Goal: Task Accomplishment & Management: Manage account settings

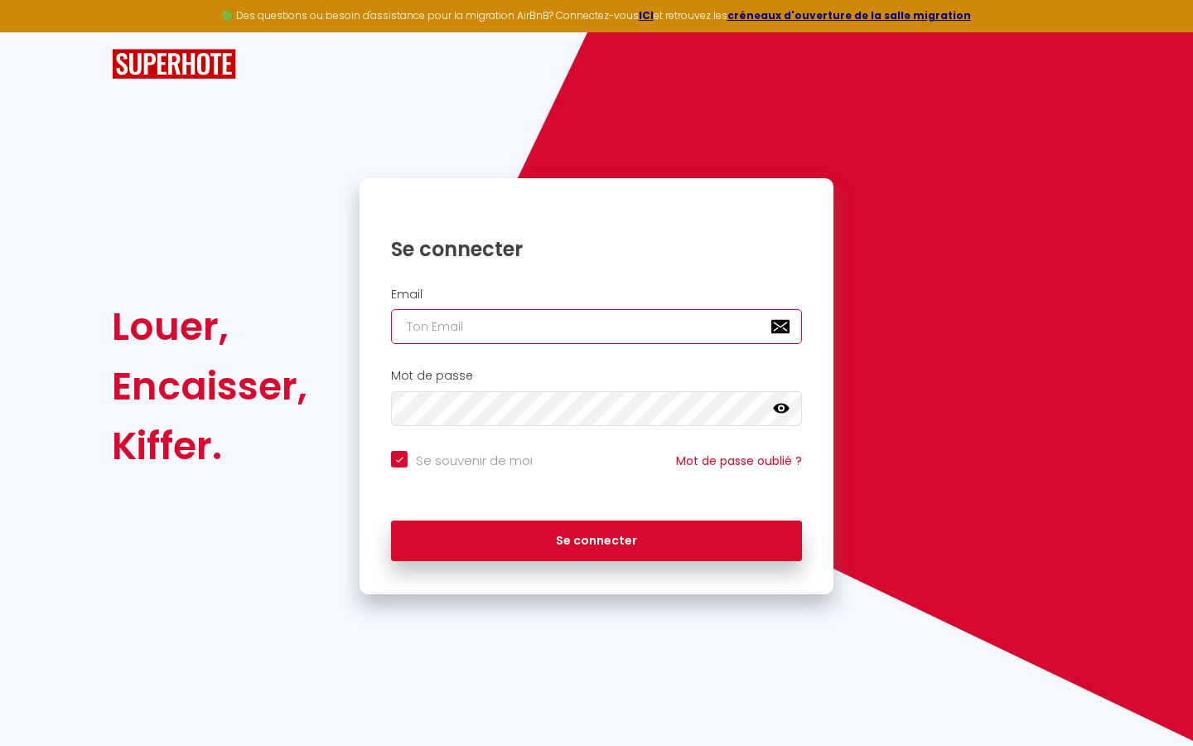
type input "s"
checkbox input "true"
type input "su"
checkbox input "true"
type input "sup"
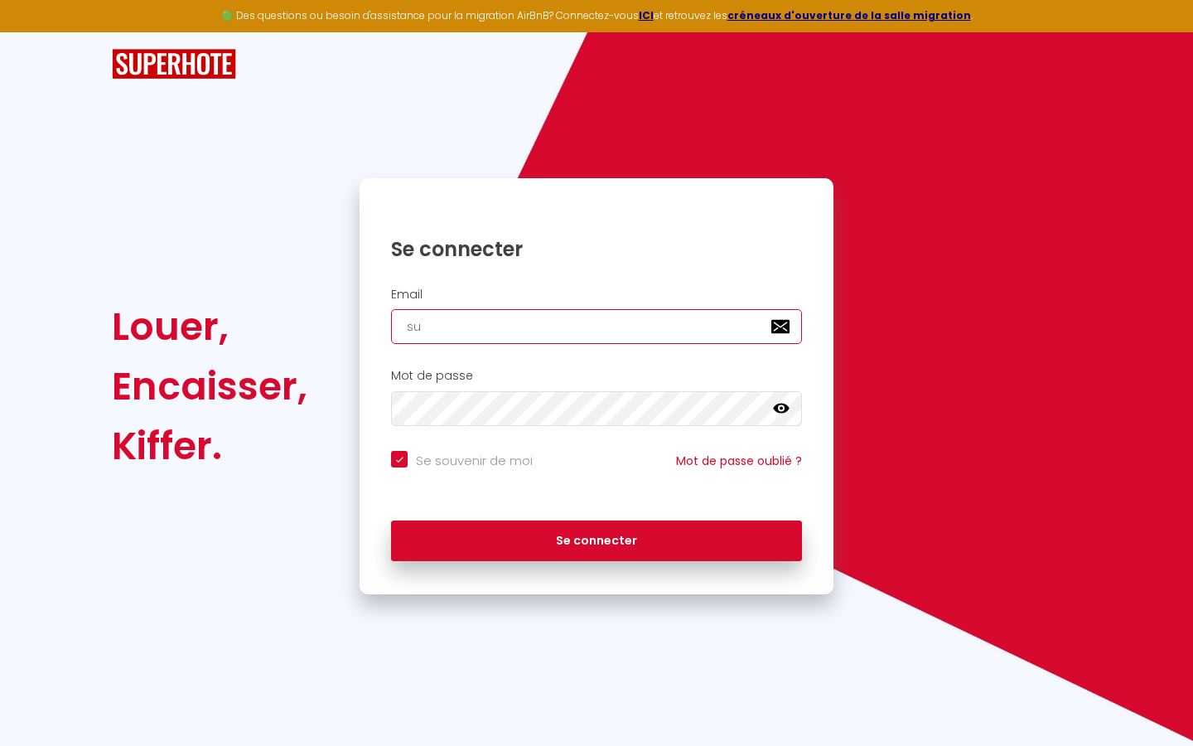
checkbox input "true"
type input "supe"
checkbox input "true"
type input "super"
checkbox input "true"
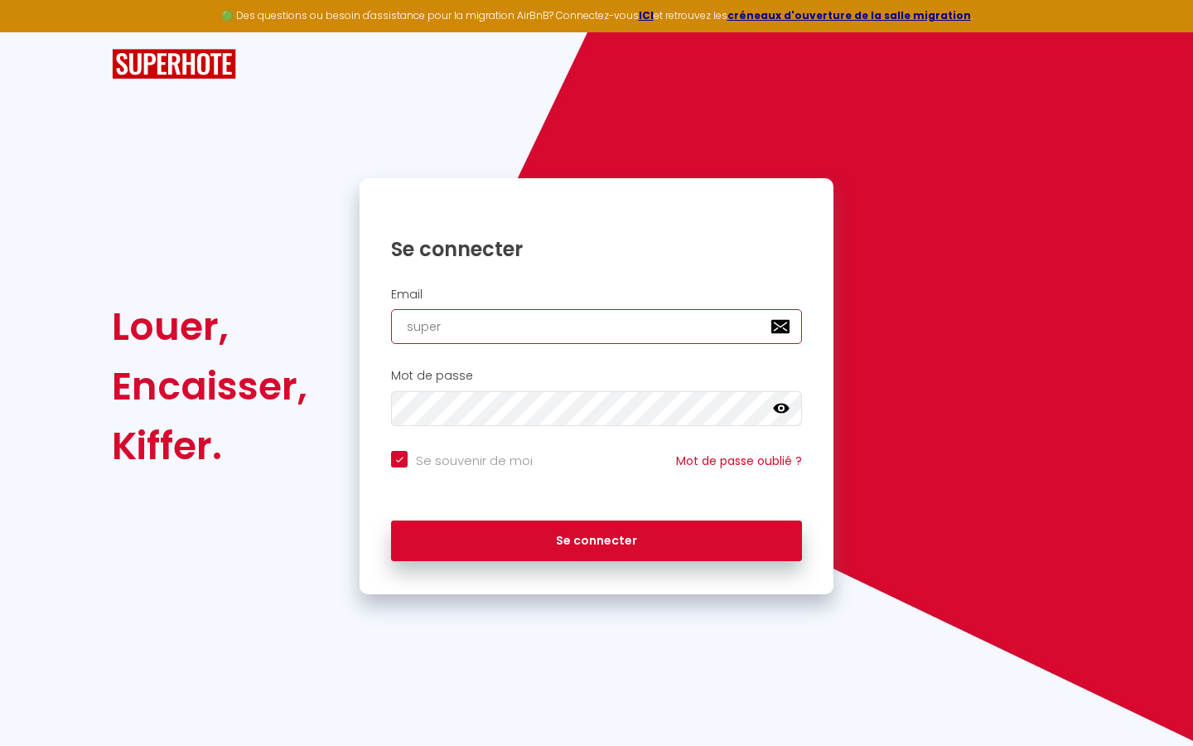
type input "superb"
checkbox input "true"
type input "superbo"
checkbox input "true"
type input "superbor"
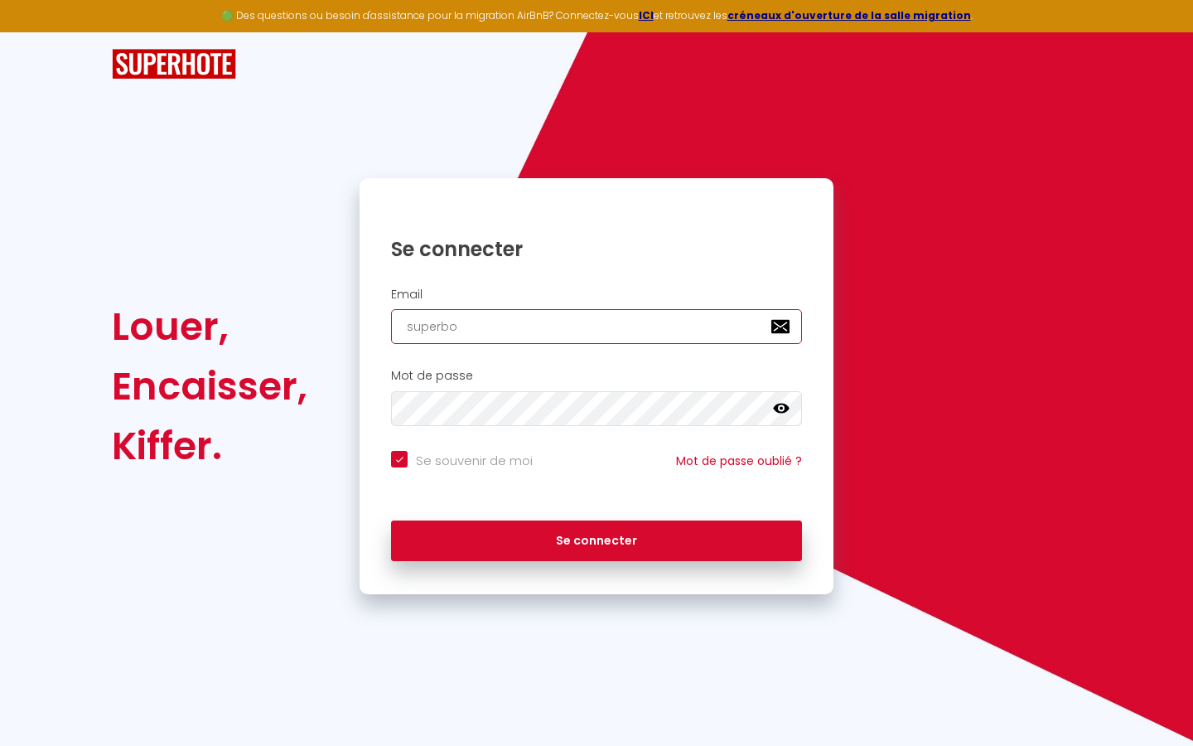
checkbox input "true"
type input "superbord"
checkbox input "true"
type input "superborde"
checkbox input "true"
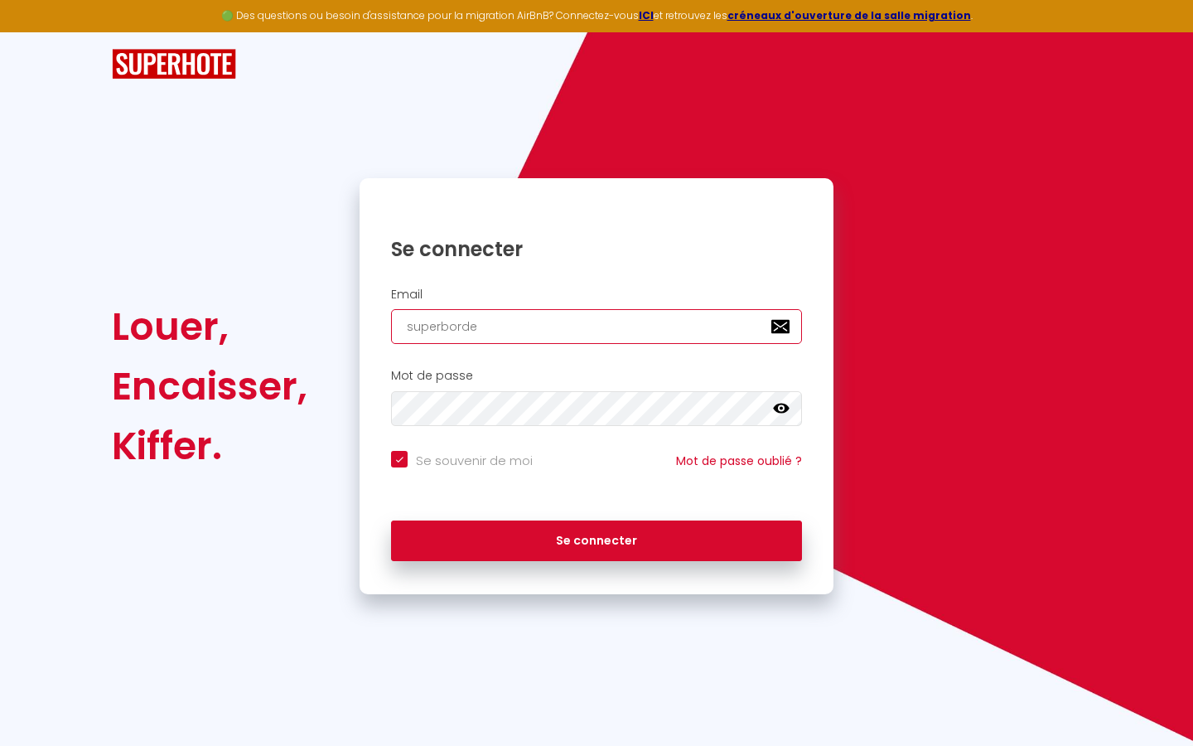
type input "superbordea"
checkbox input "true"
type input "superbordeau"
checkbox input "true"
type input "superbordeaux"
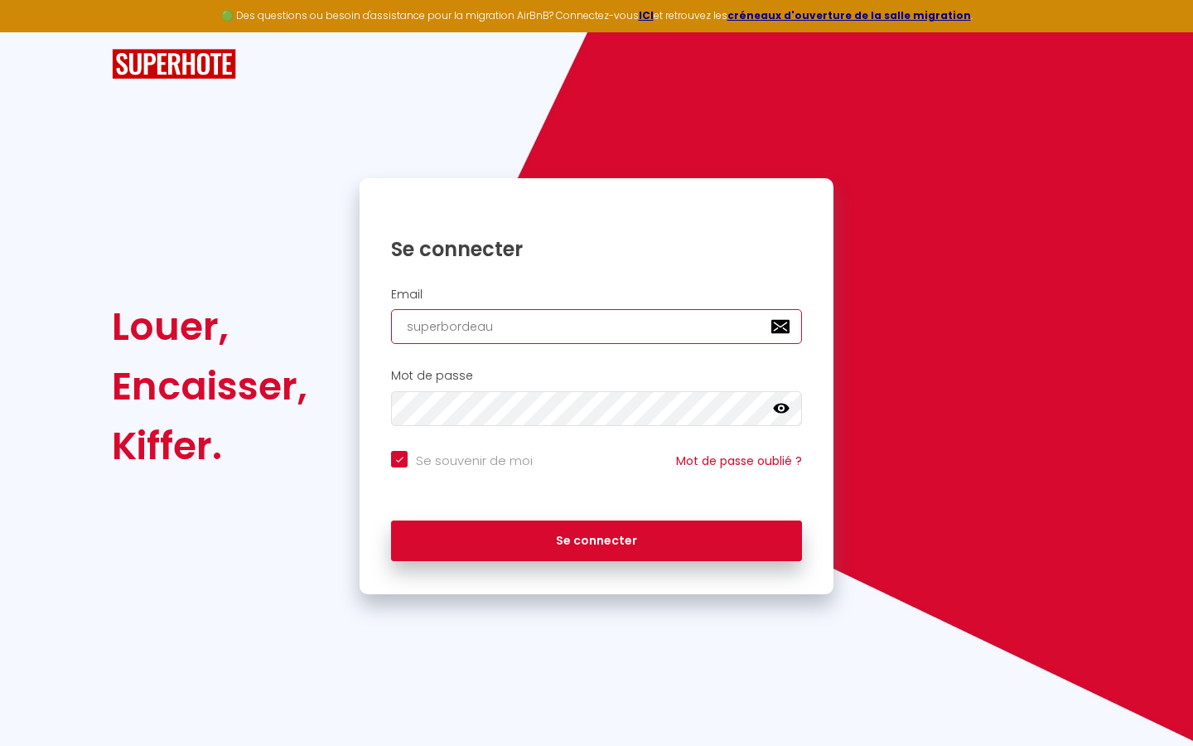
checkbox input "true"
type input "superbordeaux@"
checkbox input "true"
type input "superbordeaux@g"
checkbox input "true"
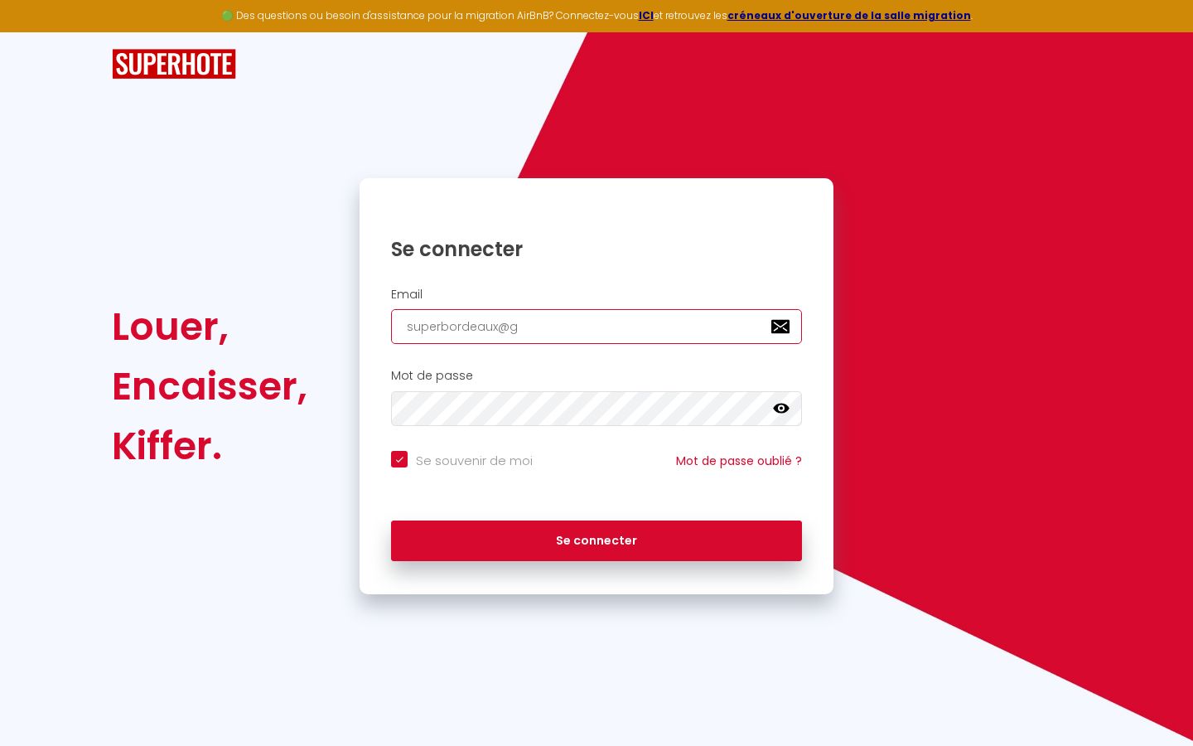
type input "superbordeaux@gm"
checkbox input "true"
type input "superbordeaux@gma"
checkbox input "true"
type input "superbordeaux@gmai"
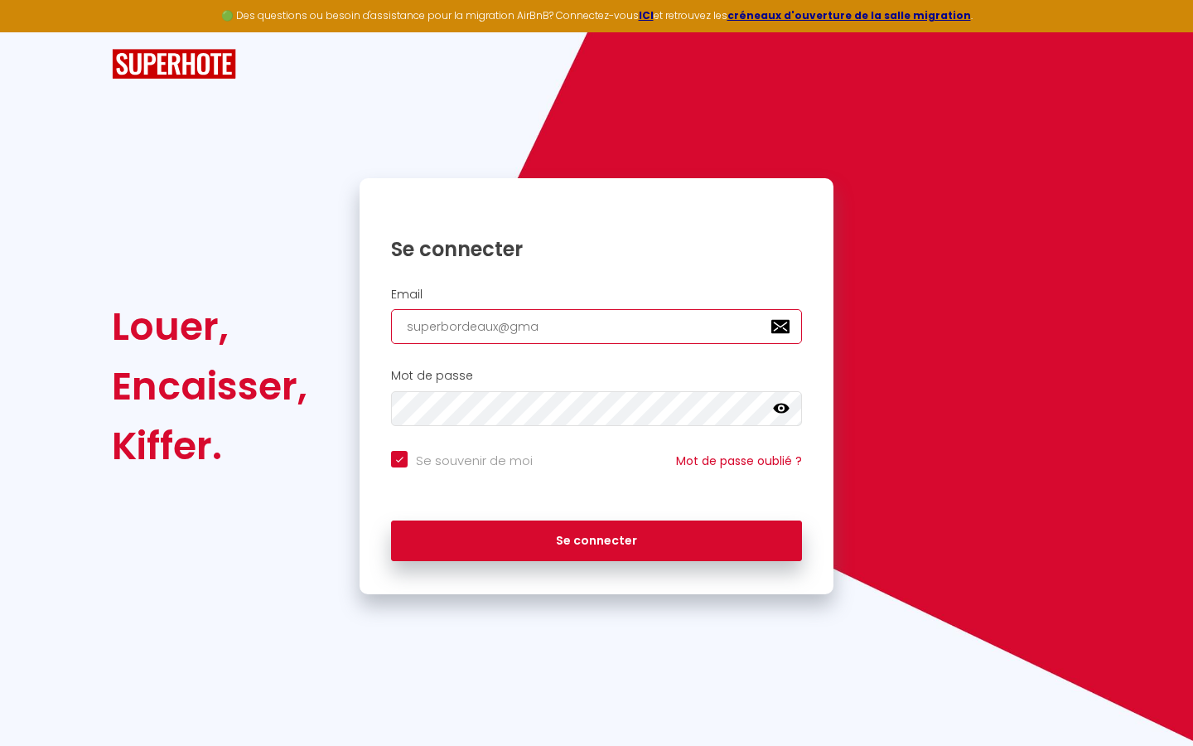
checkbox input "true"
type input "[EMAIL_ADDRESS]"
checkbox input "true"
type input "[EMAIL_ADDRESS]."
checkbox input "true"
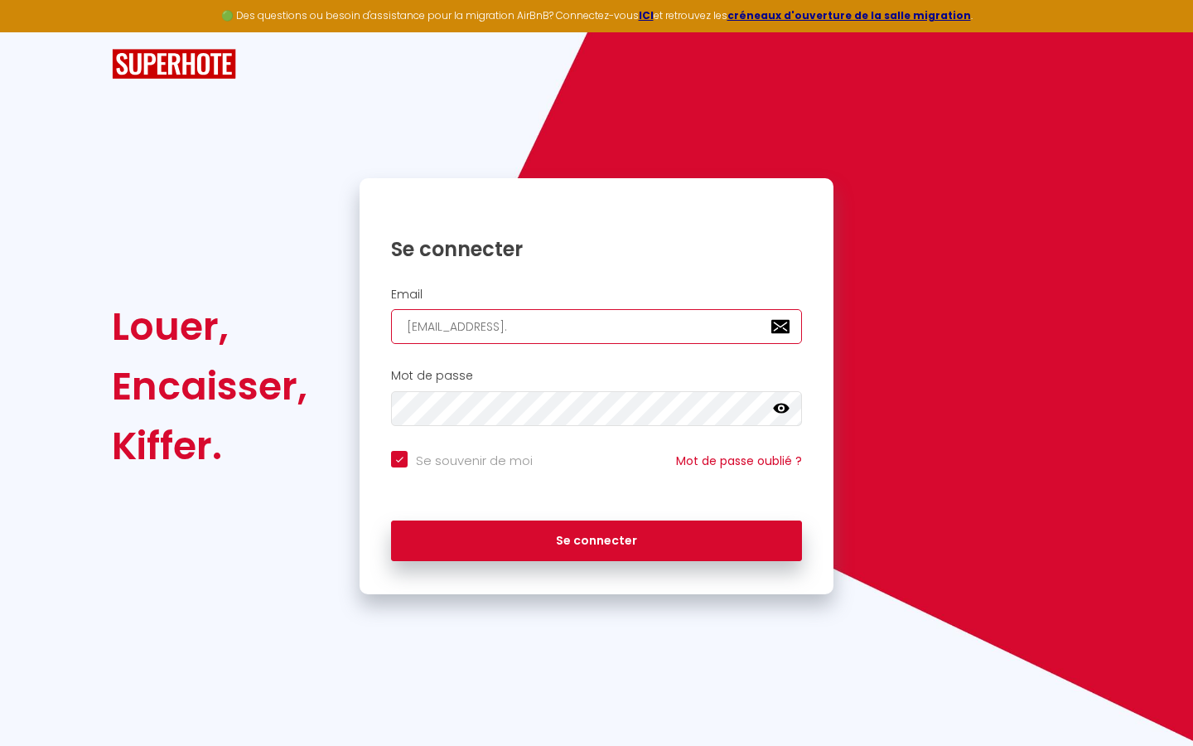
type input "superbordeaux@gmail.c"
checkbox input "true"
type input "[EMAIL_ADDRESS][DOMAIN_NAME]"
checkbox input "true"
type input "[EMAIL_ADDRESS][DOMAIN_NAME]"
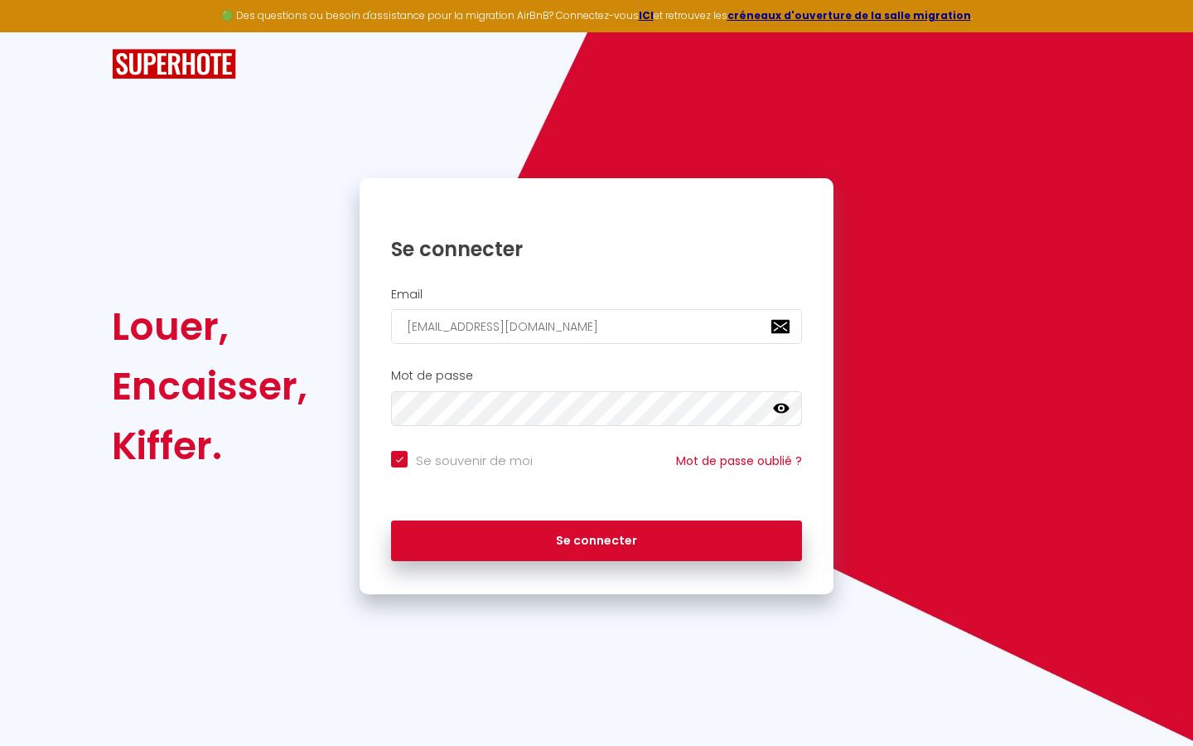
checkbox input "true"
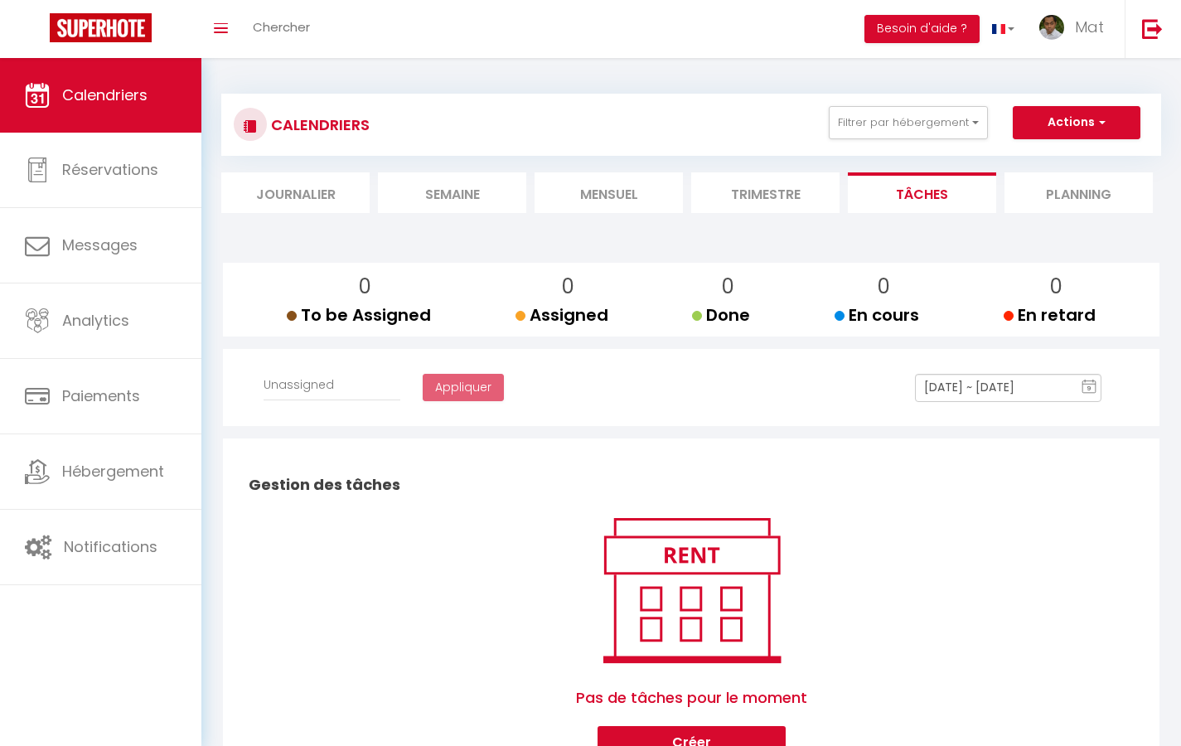
select select
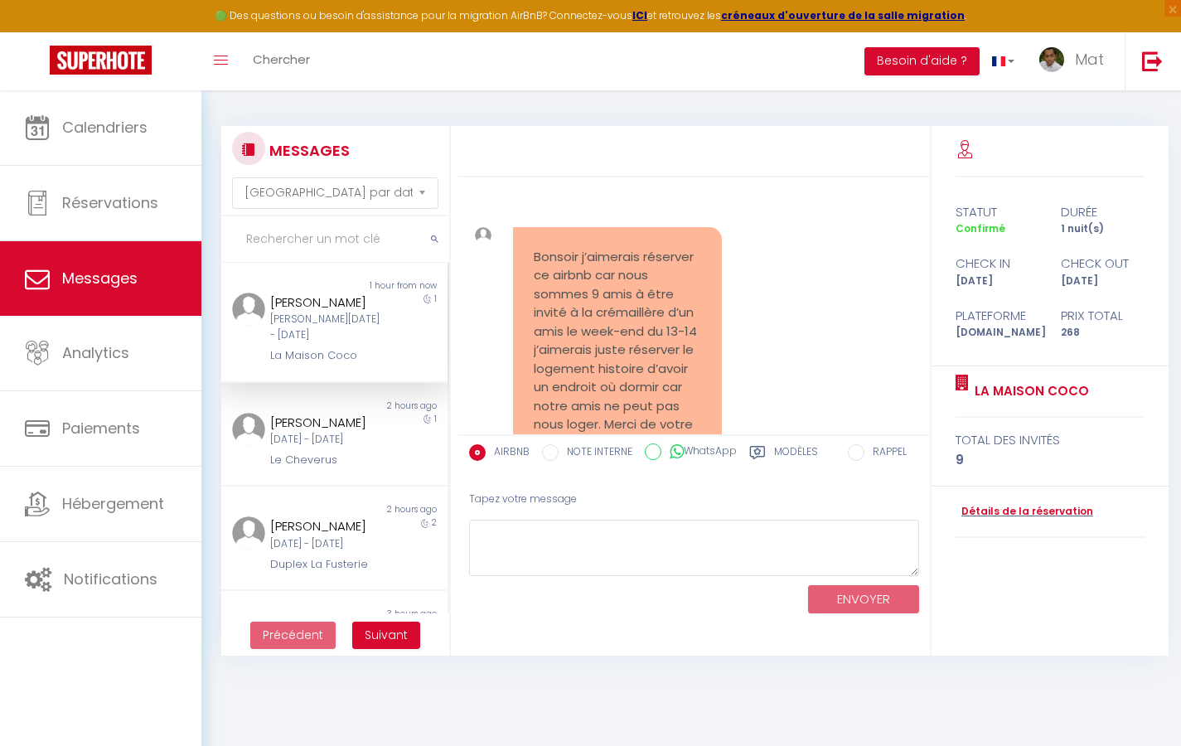
scroll to position [7770, 0]
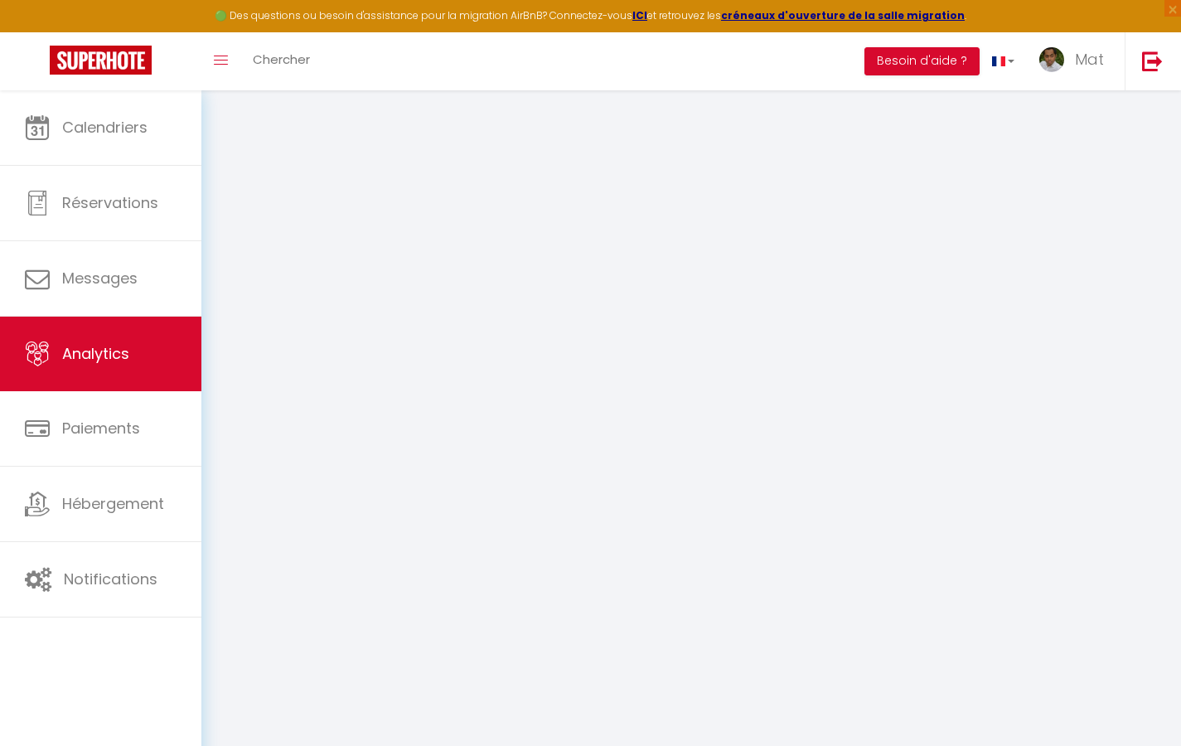
select select "2025"
select select "9"
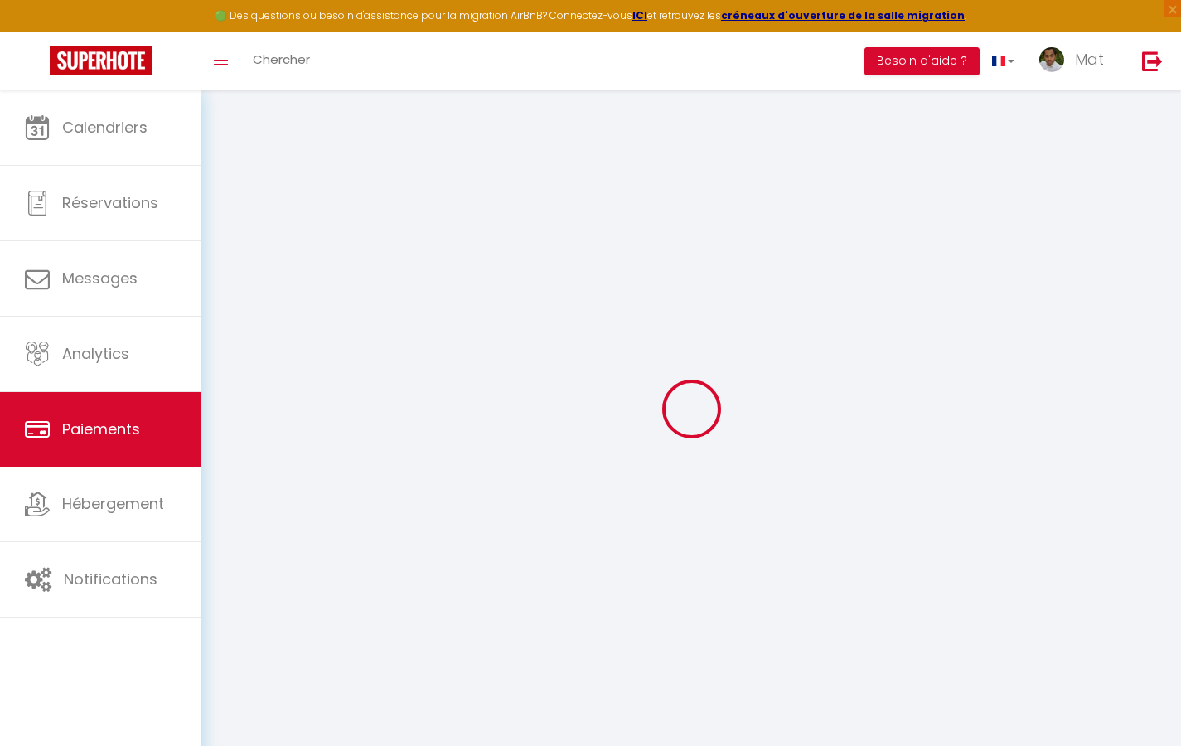
select select "2"
select select "0"
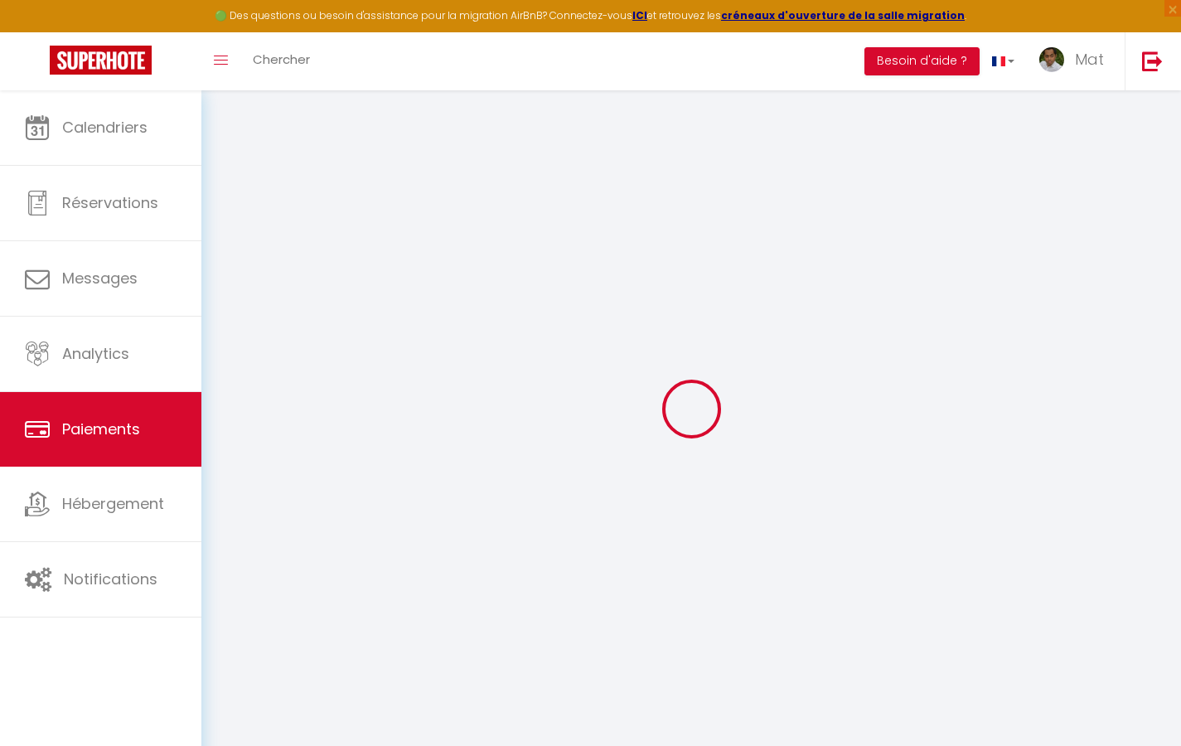
select select "0"
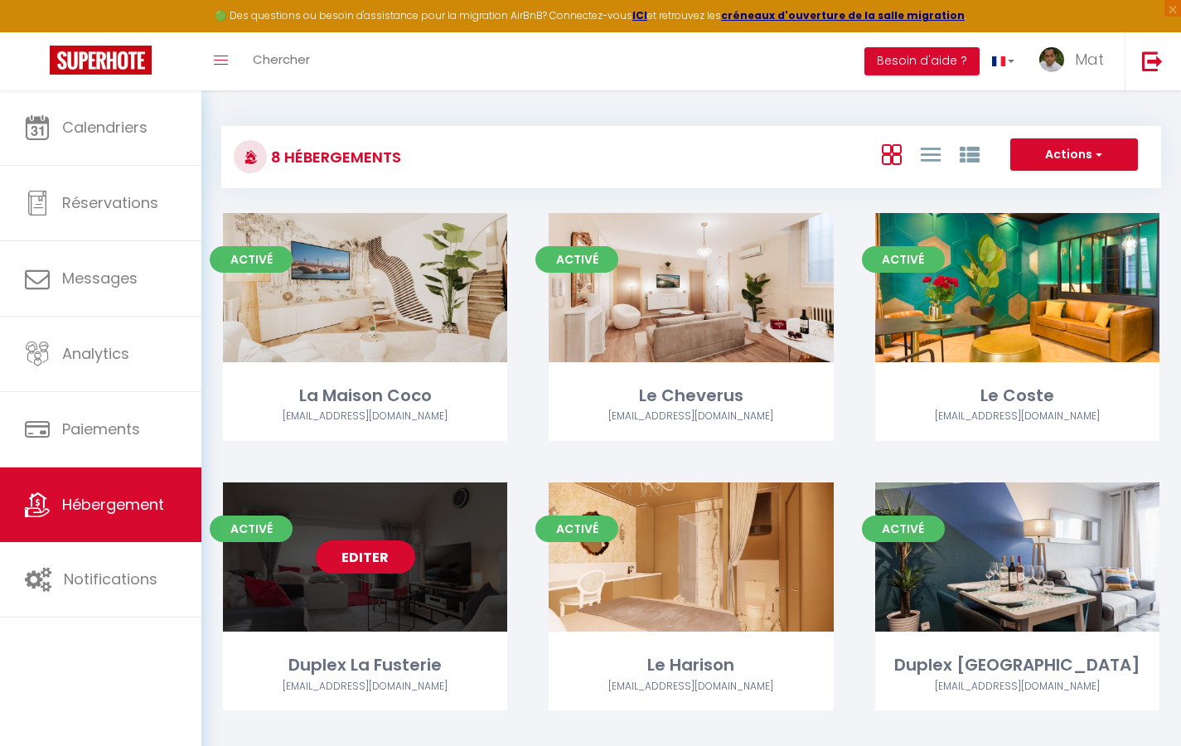
select select "3"
select select "2"
select select "1"
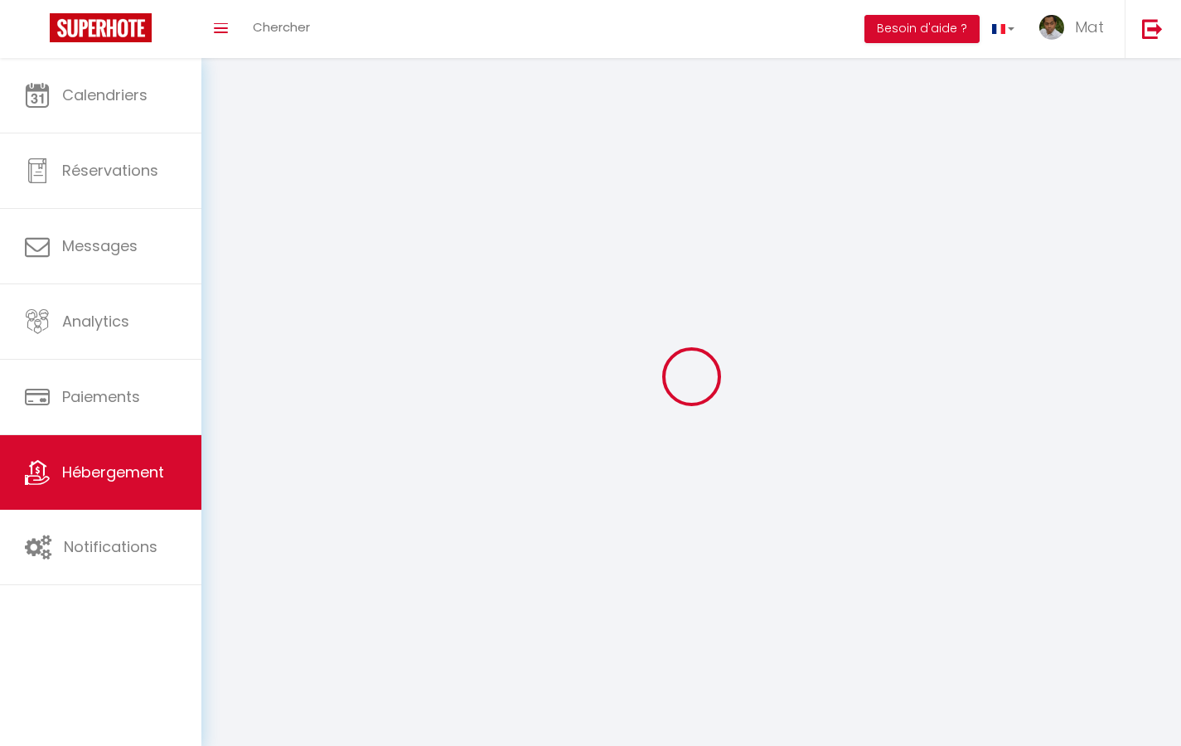
select select
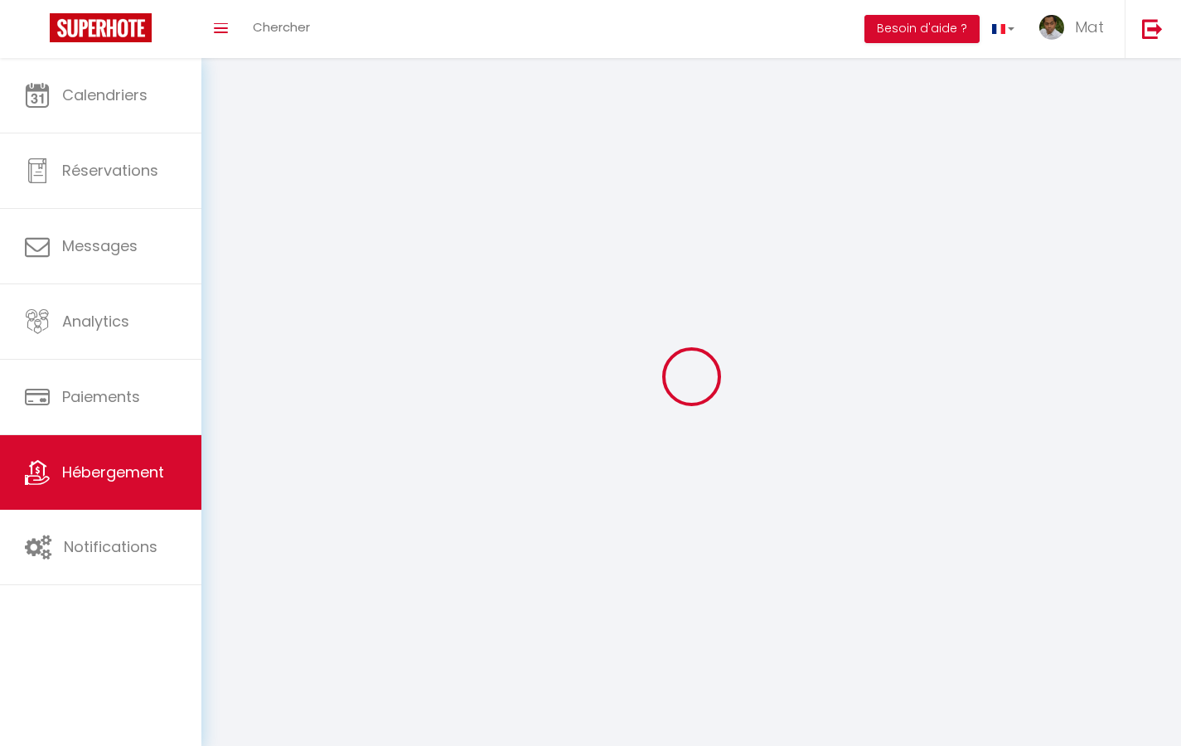
checkbox input "false"
select select
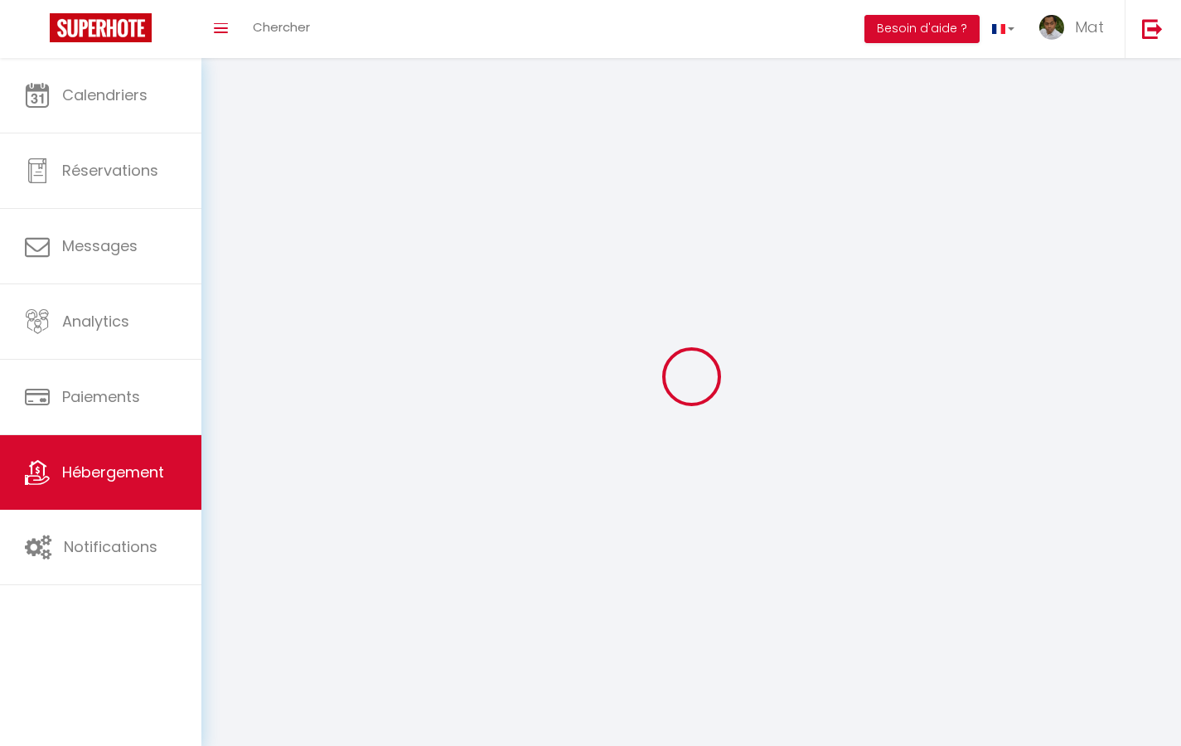
select select
select select "1"
select select
select select "28"
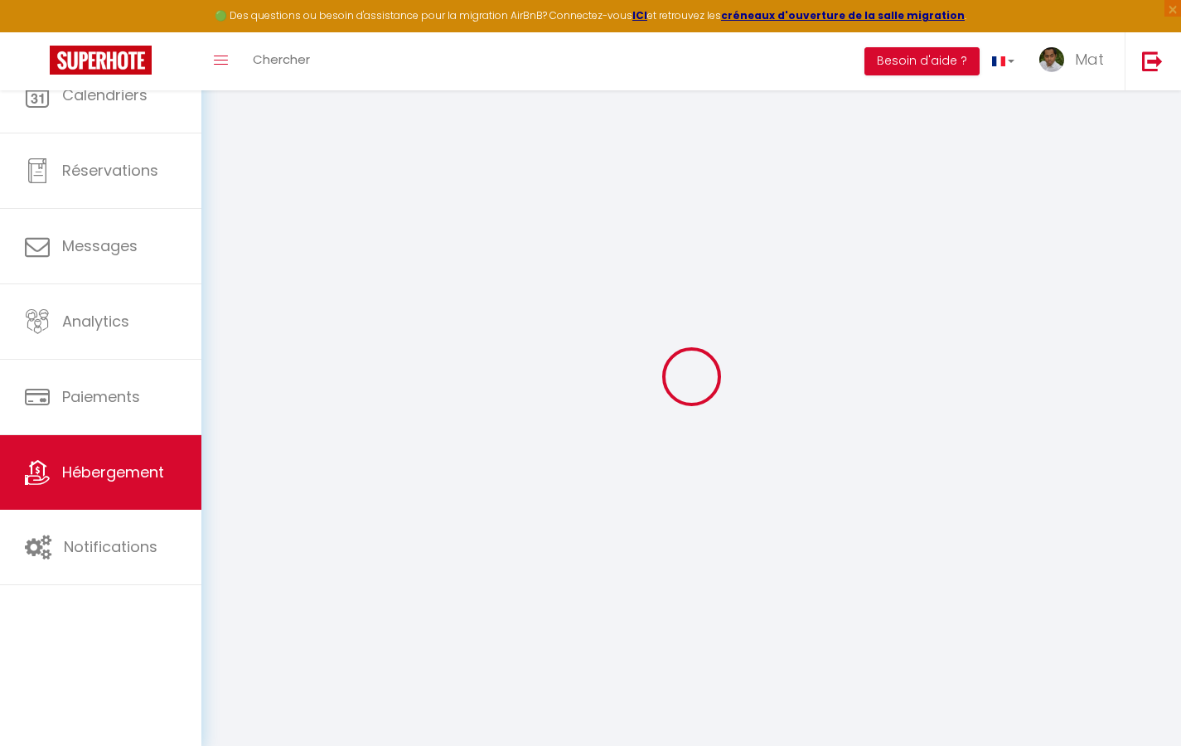
select select
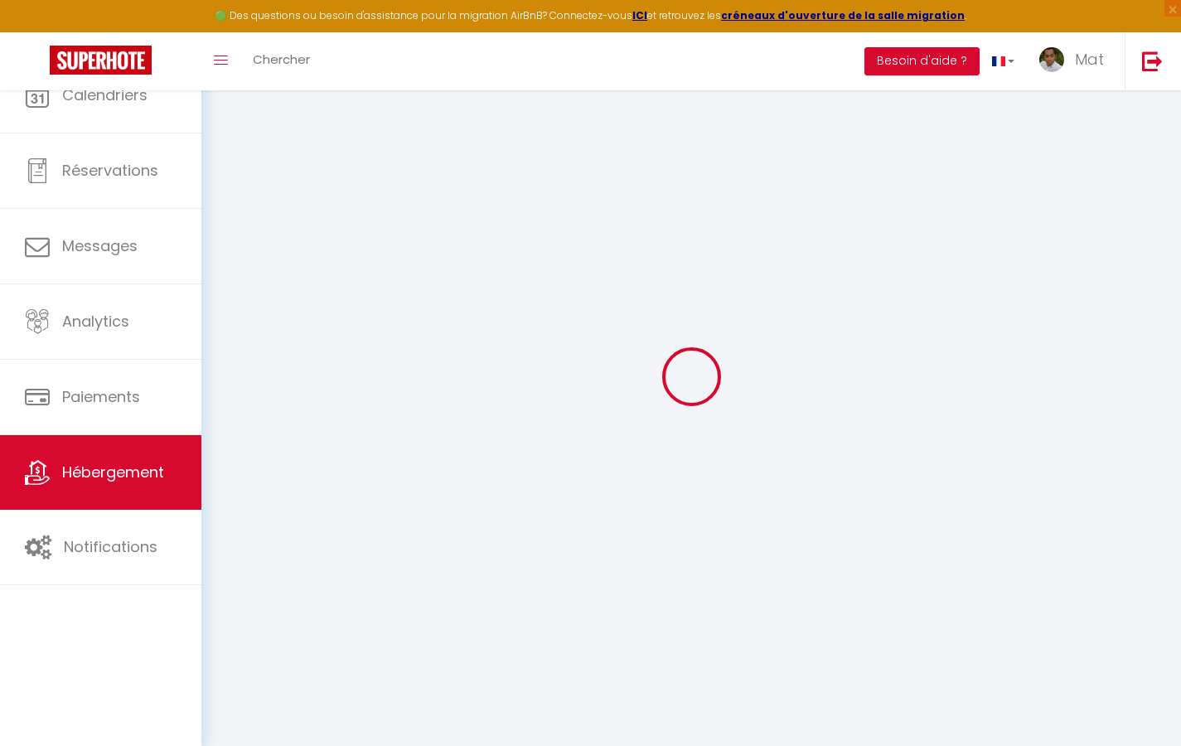
select select
checkbox input "false"
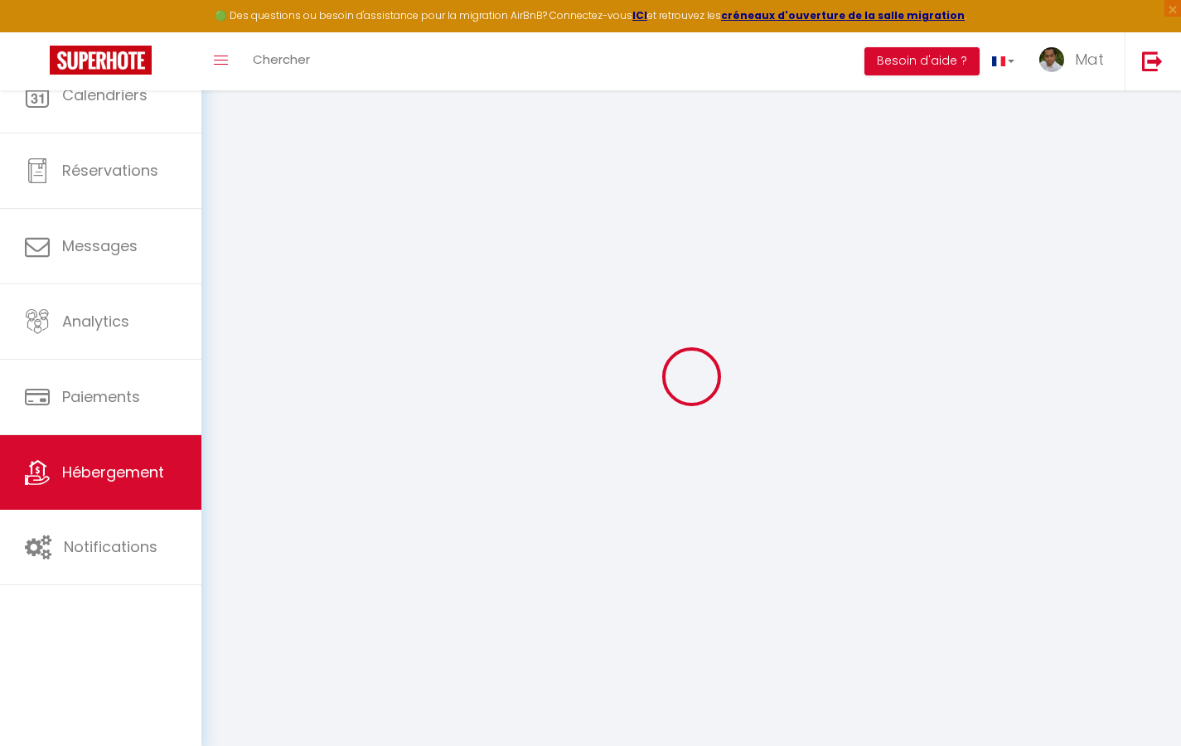
select select
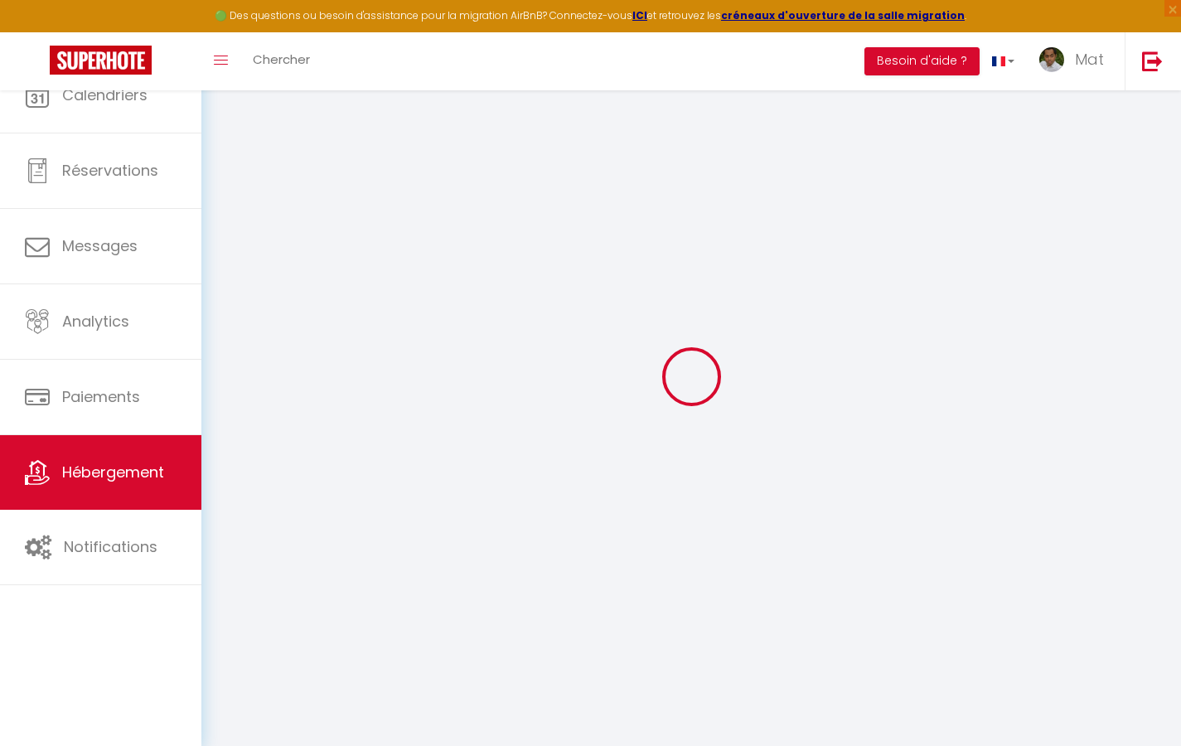
select select
checkbox input "false"
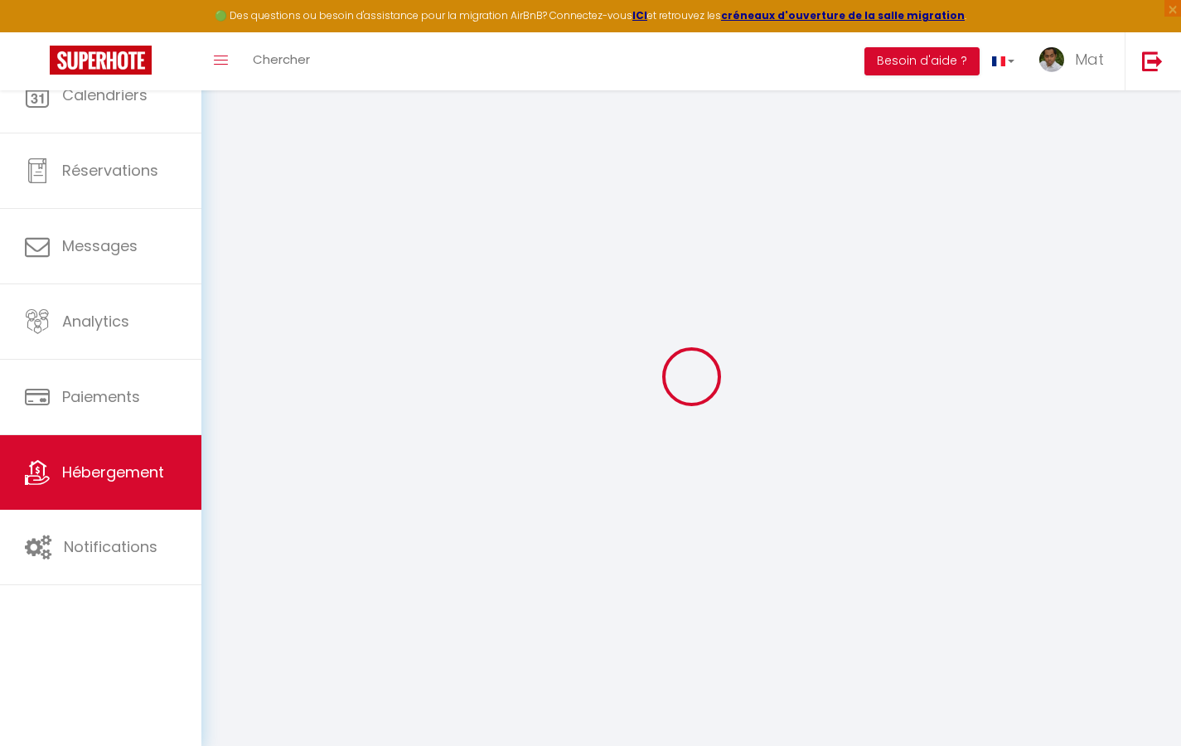
checkbox input "false"
select select
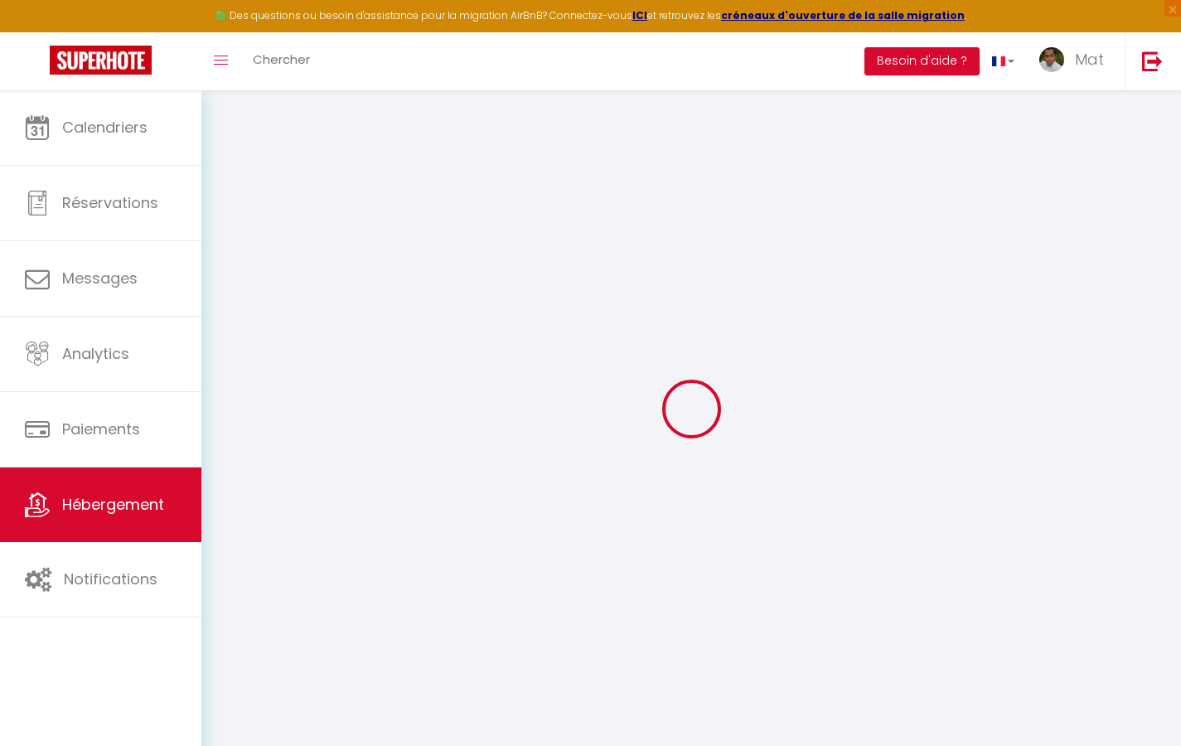
select select
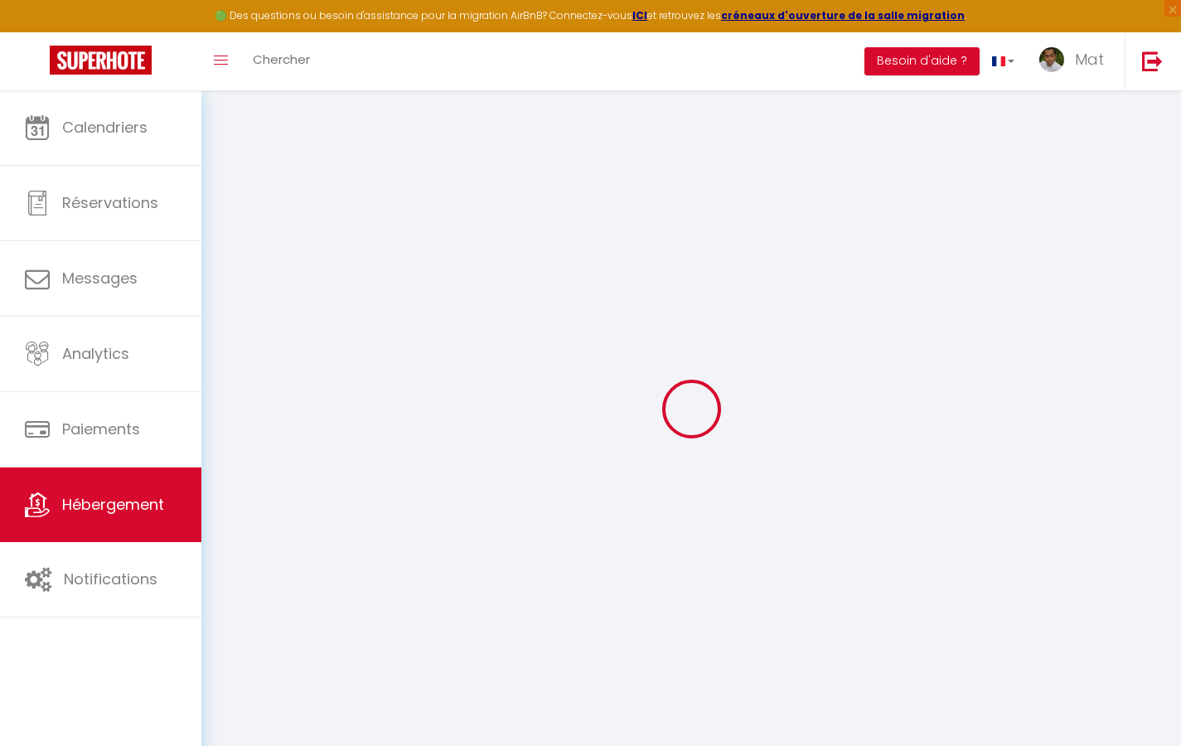
select select
checkbox input "false"
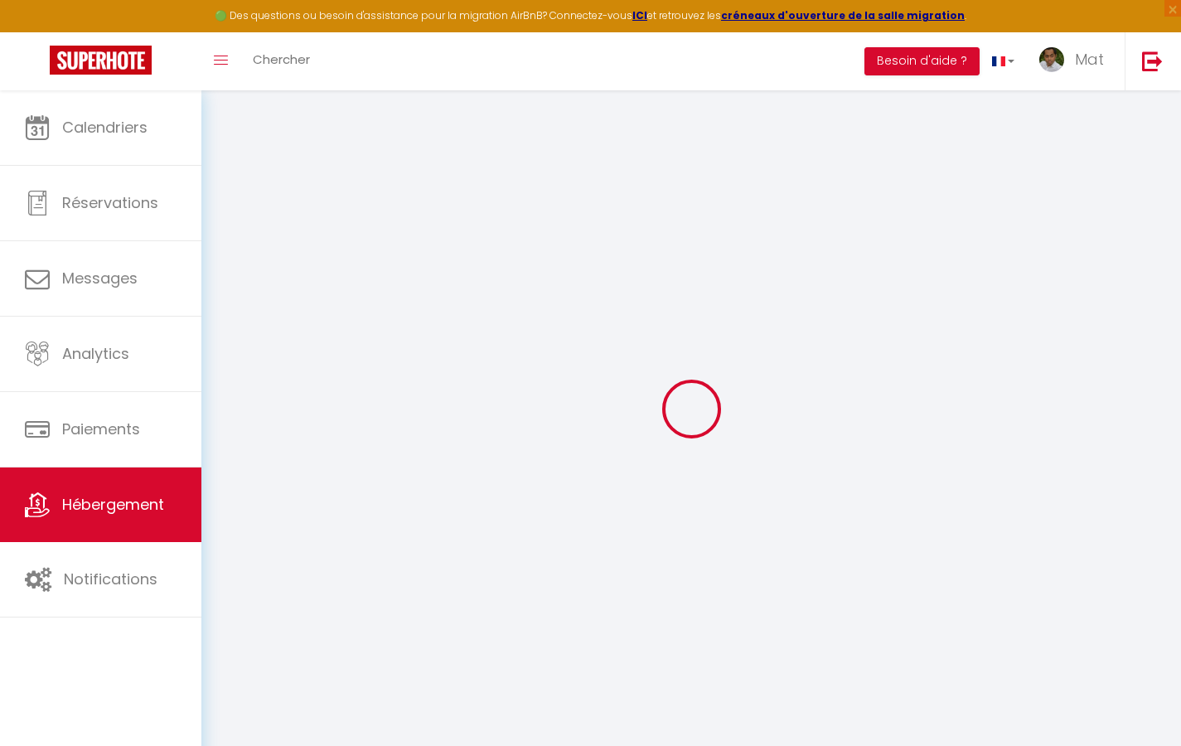
select select
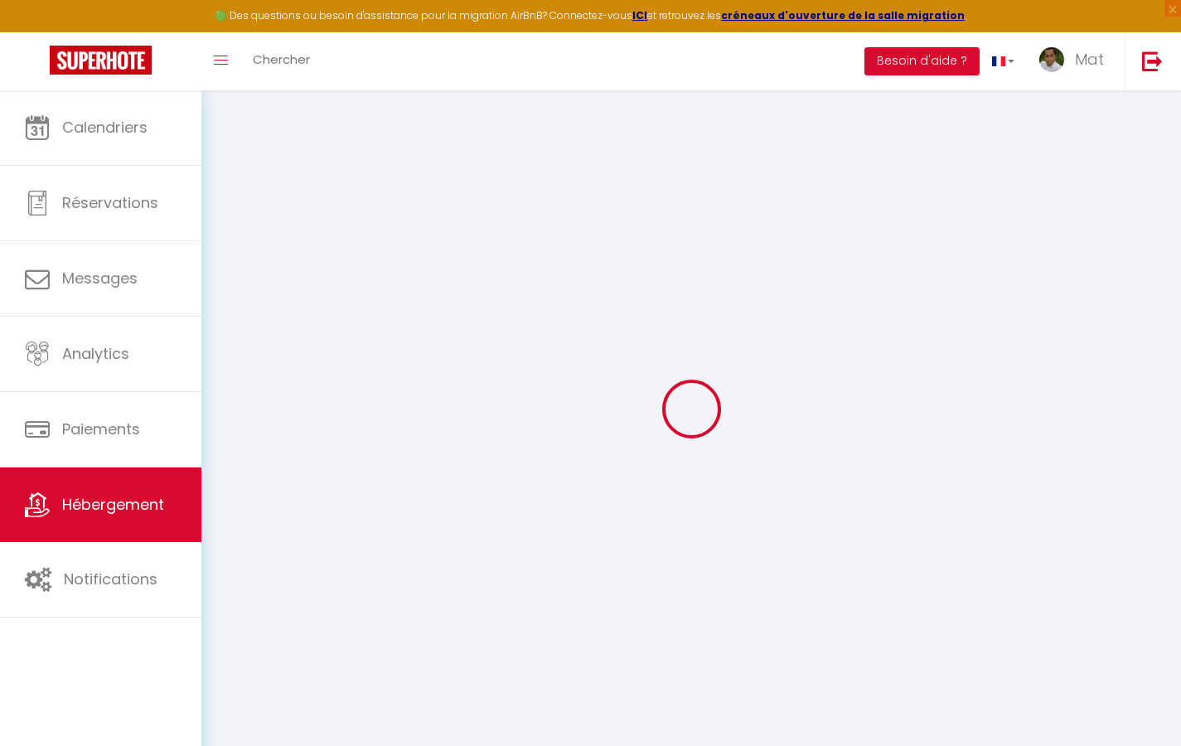
select select
checkbox input "false"
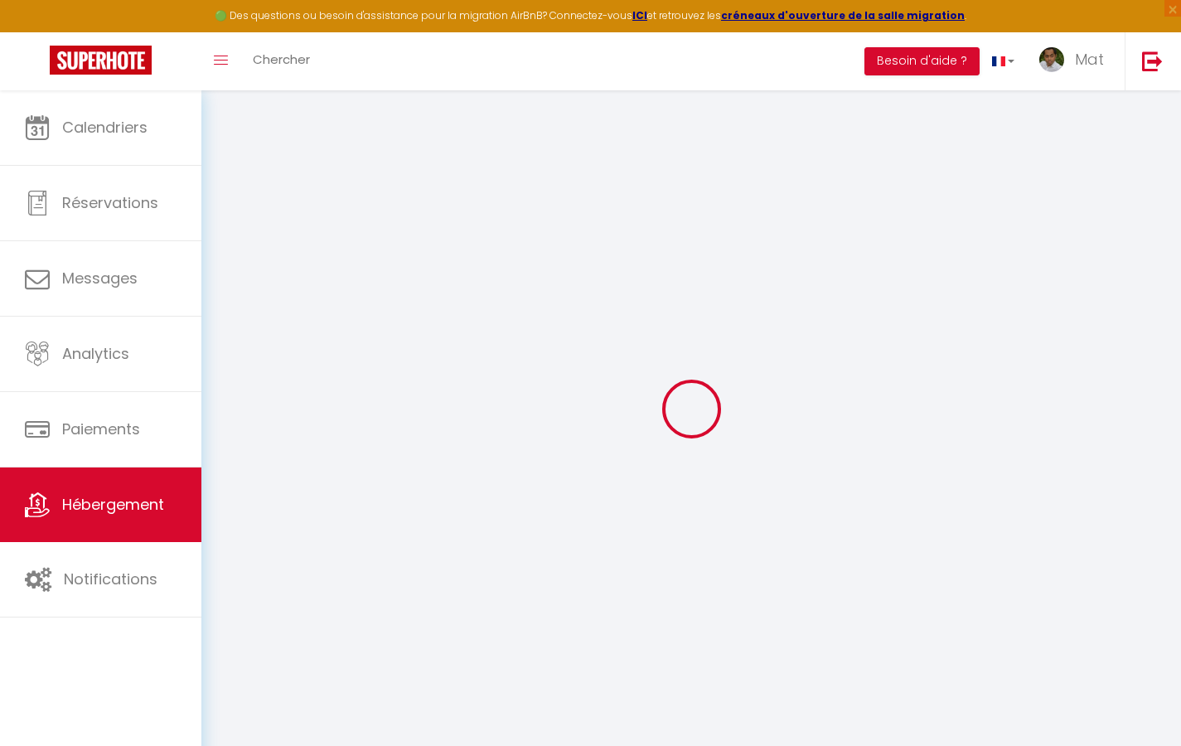
checkbox input "false"
select select
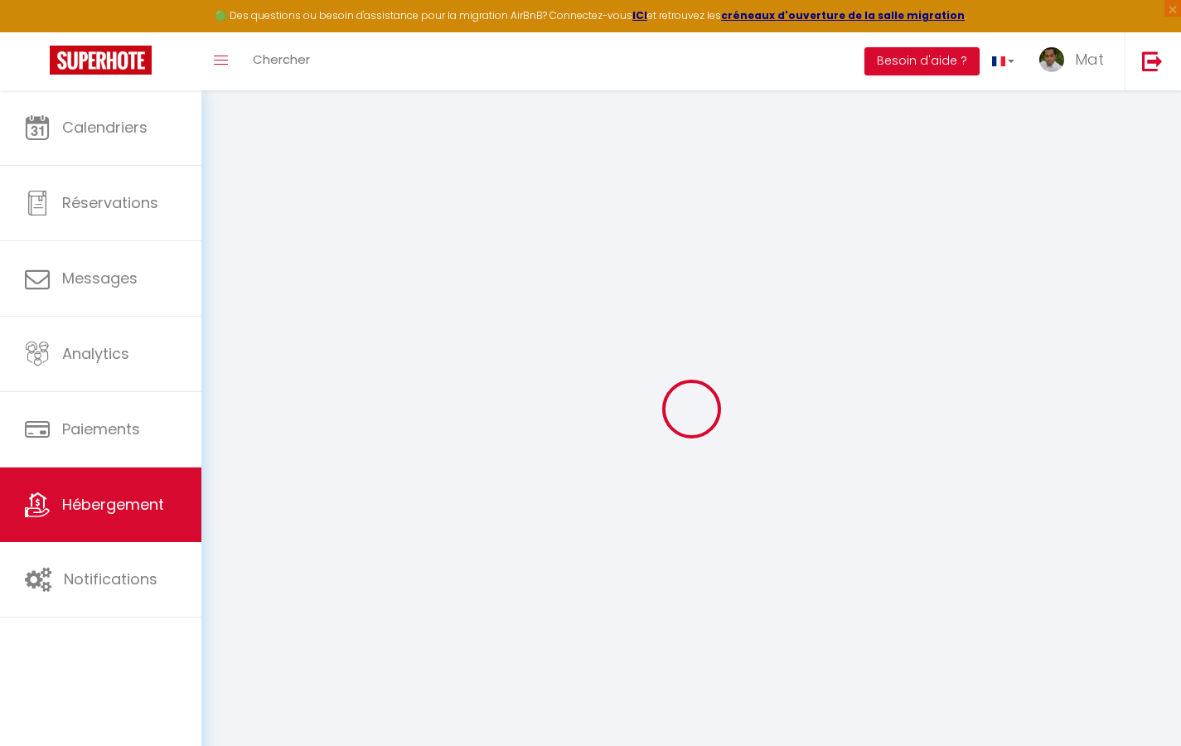
select select
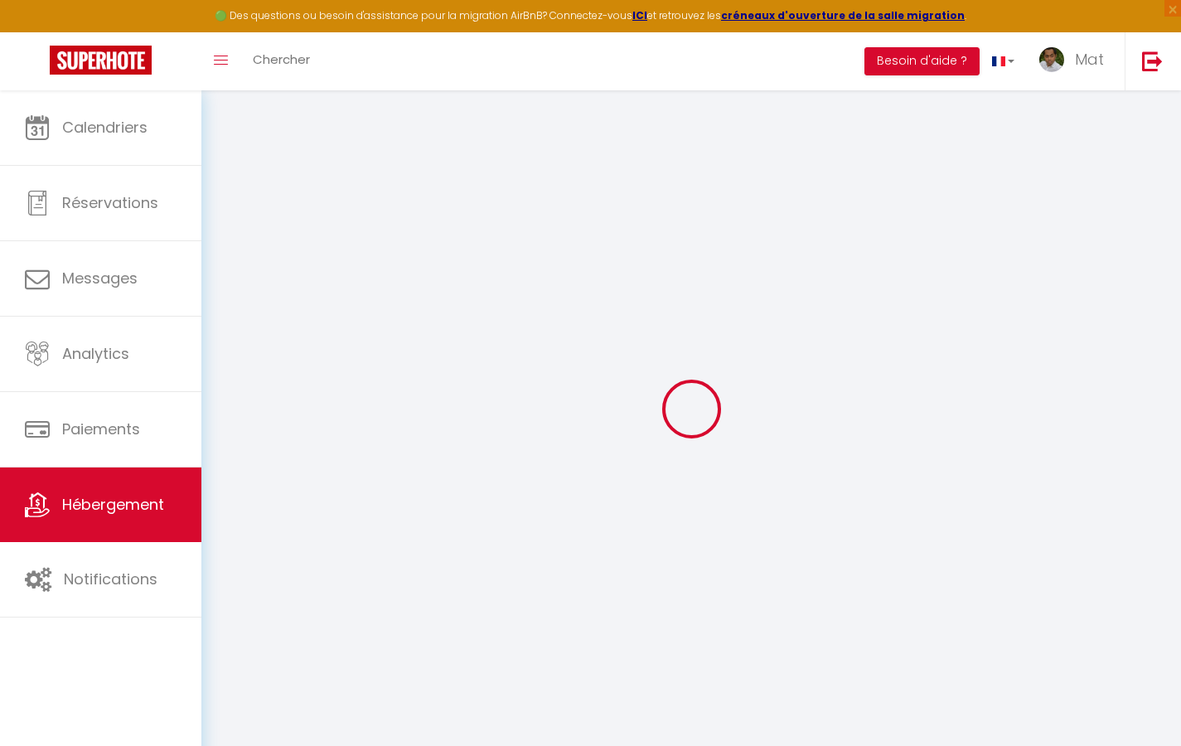
checkbox input "false"
select select
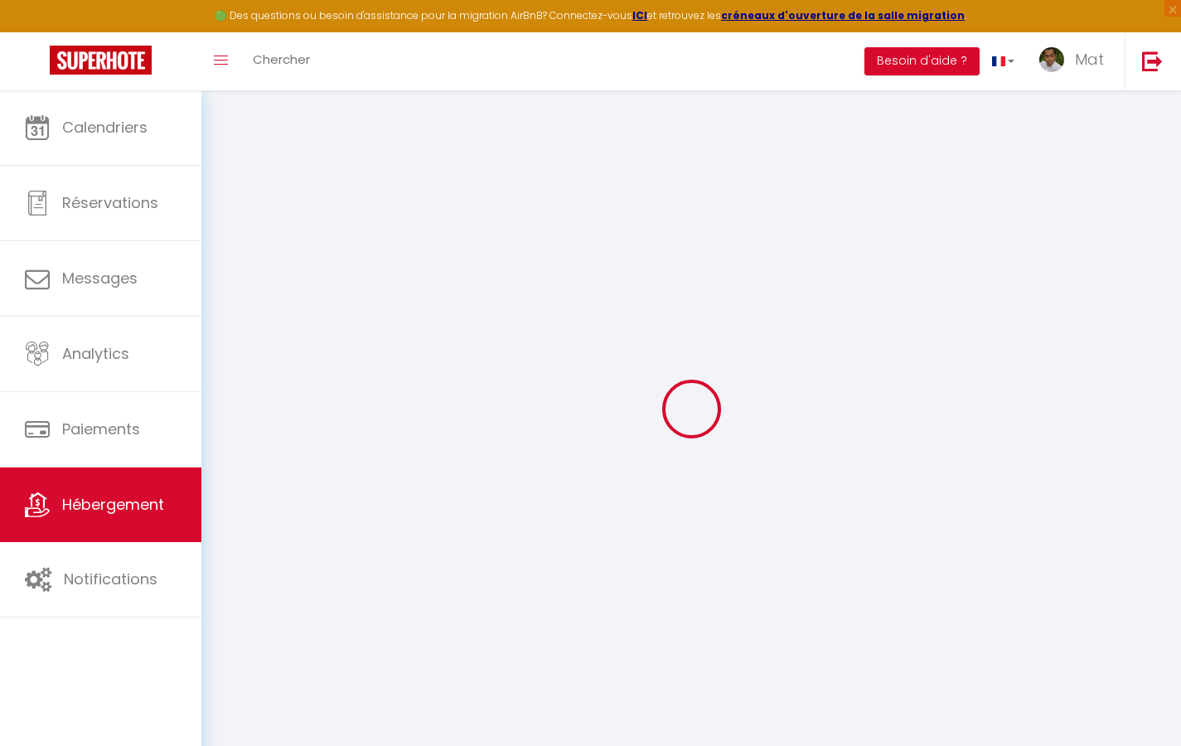
select select
type input "Duplex La Fusterie"
type input "IMMO"
type input "MRA"
type input "[STREET_ADDRESS]"
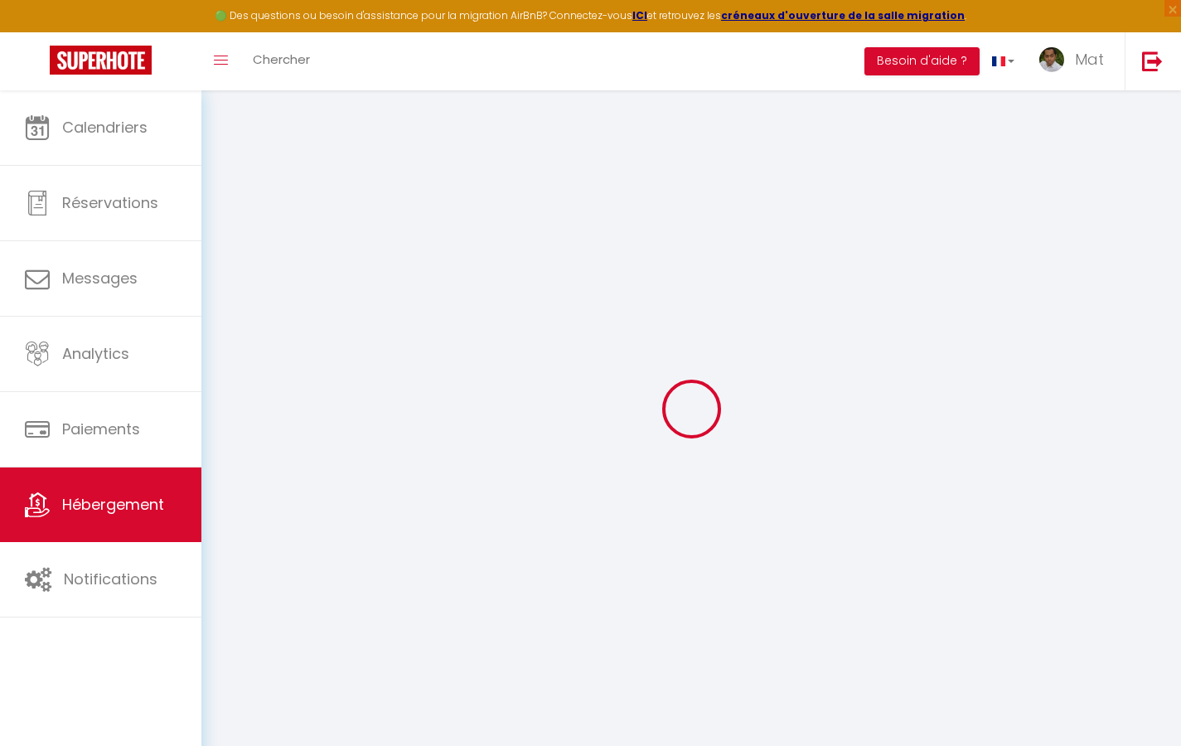
type input "33800"
type input "[GEOGRAPHIC_DATA]"
select select "6"
type input "35"
type input "20"
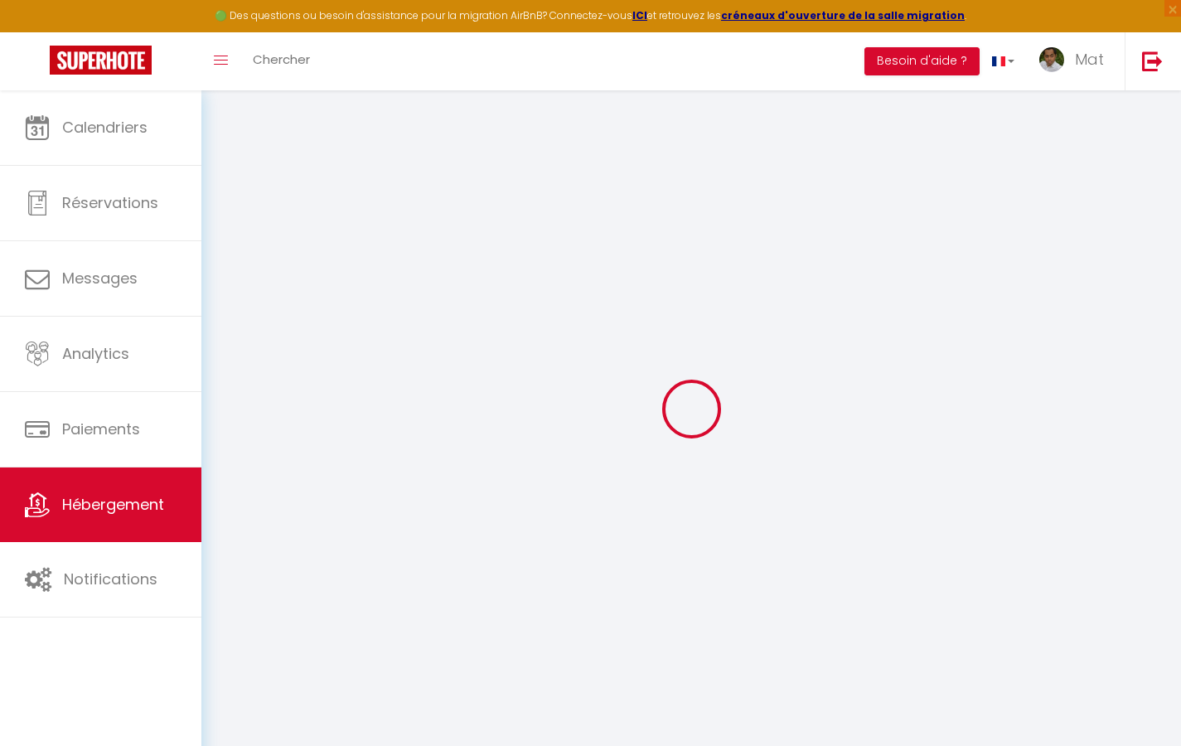
type input "30"
type input "1.65"
type input "200"
select select
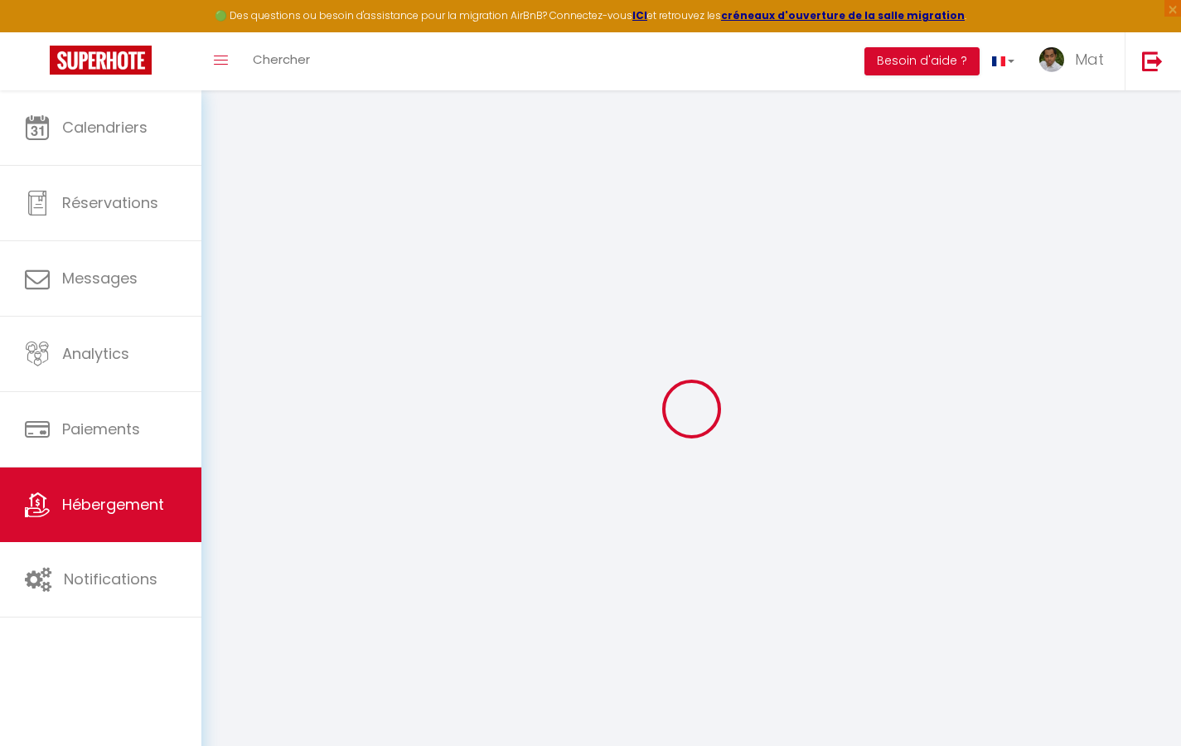
select select
type input "[STREET_ADDRESS]"
type input "33800"
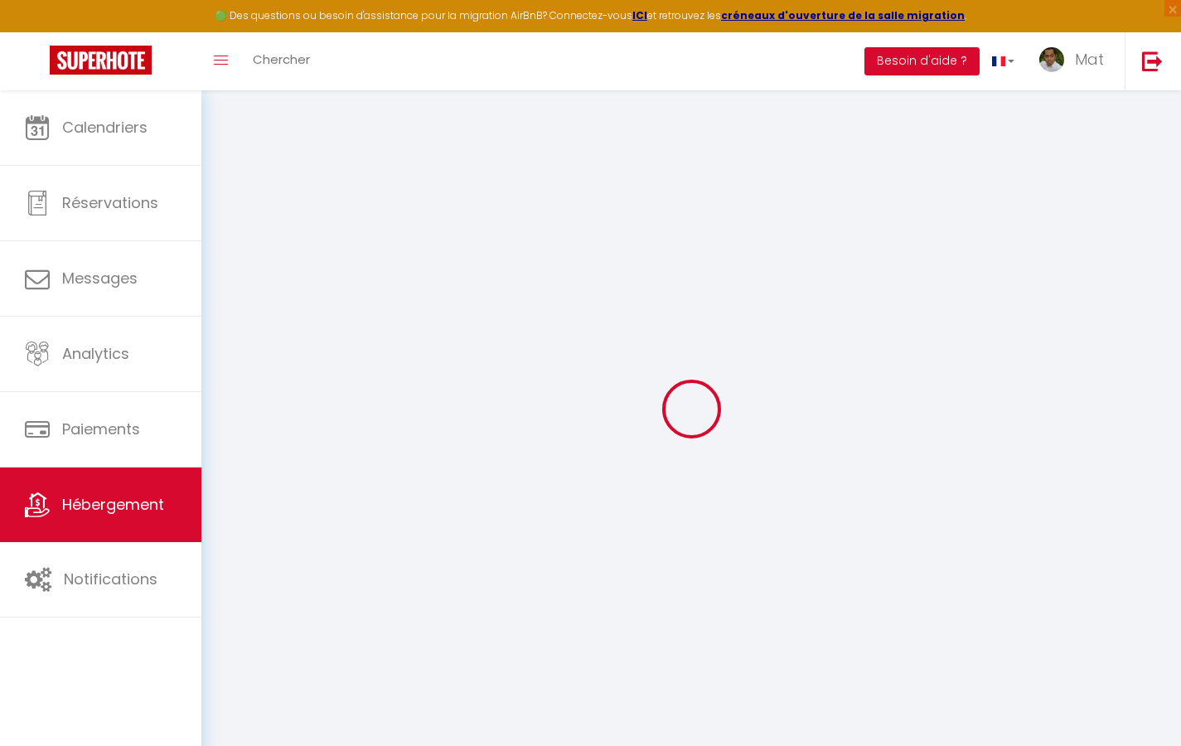
type input "[GEOGRAPHIC_DATA]"
type input "[EMAIL_ADDRESS][DOMAIN_NAME]"
select select "742"
checkbox input "true"
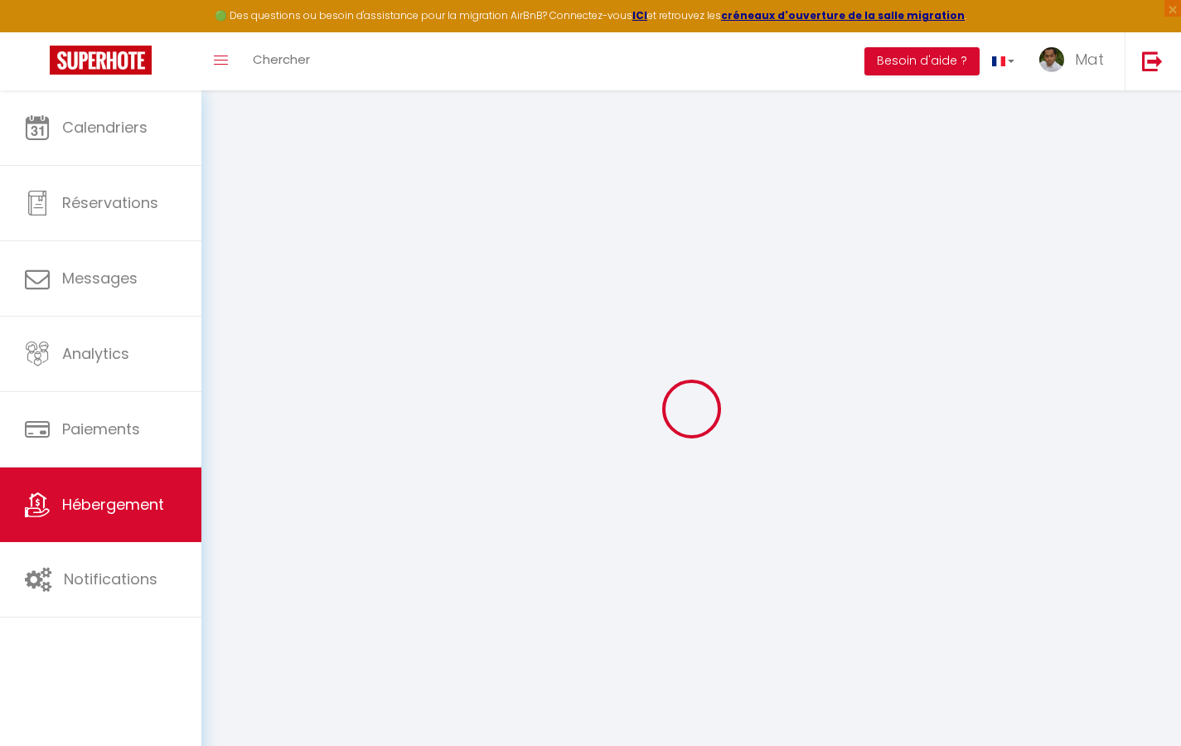
checkbox input "true"
checkbox input "false"
select select "2365"
type input "10"
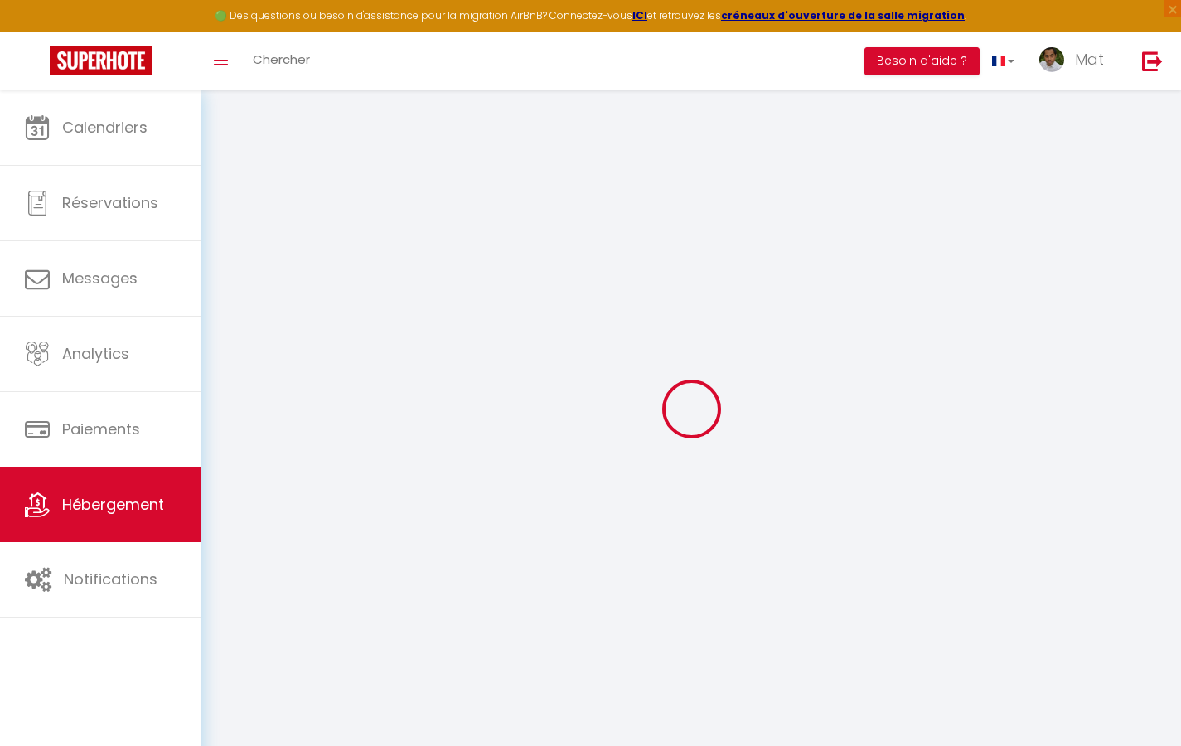
type input "50"
type input "0"
select select
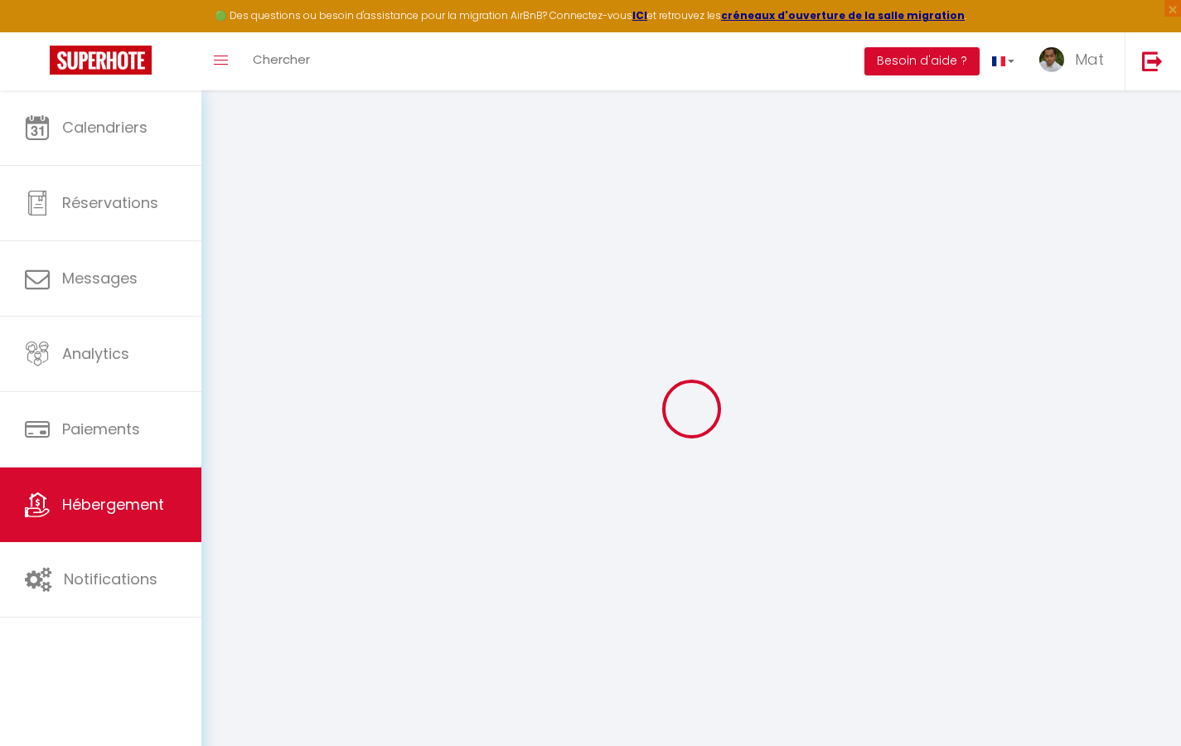
select select
checkbox input "true"
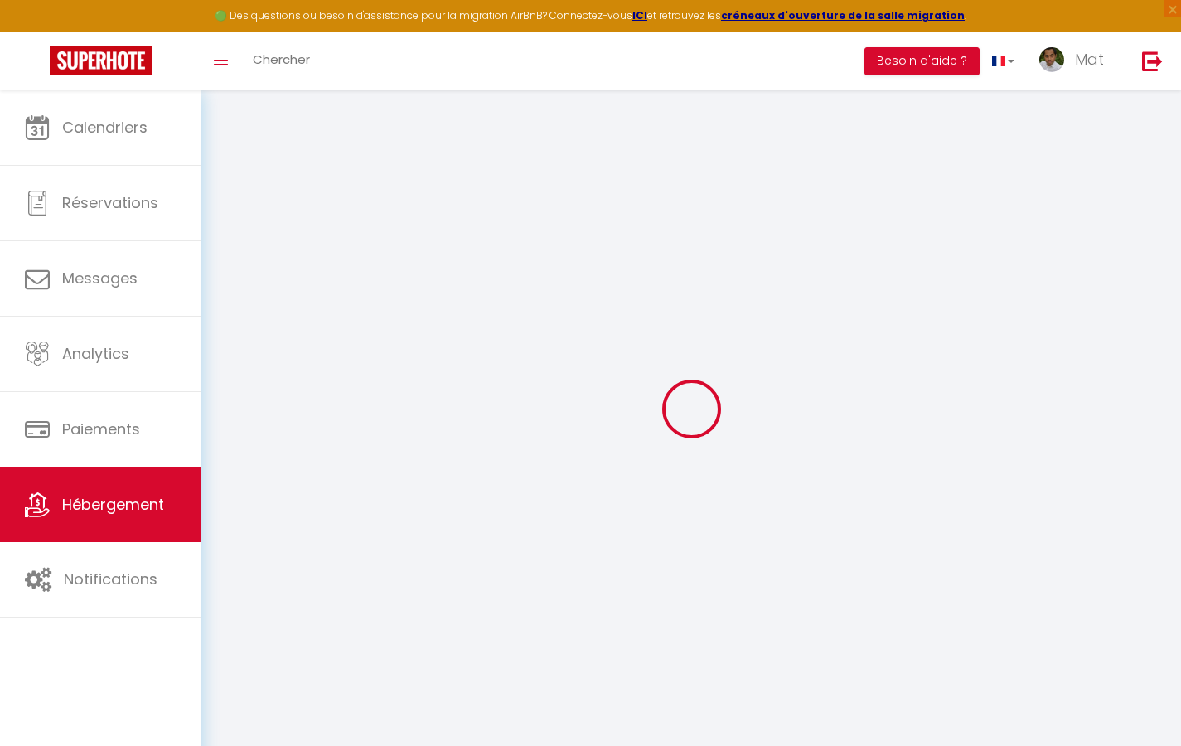
checkbox input "true"
checkbox input "false"
checkbox input "true"
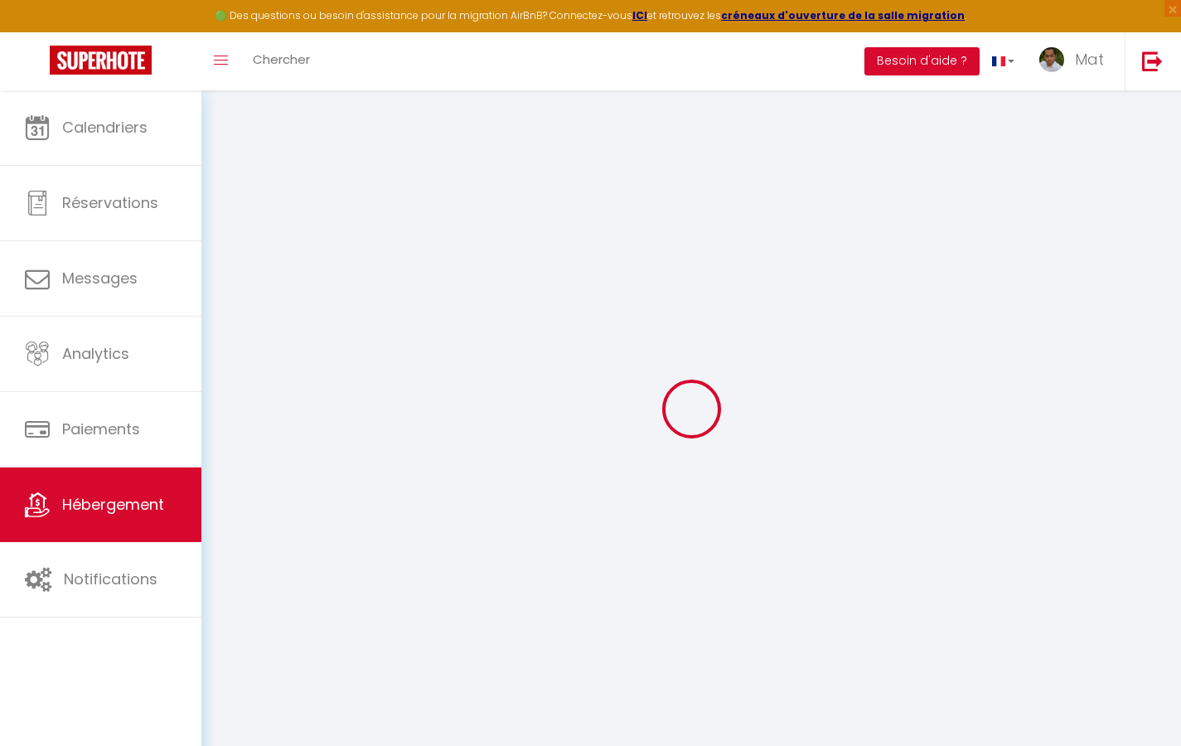
checkbox input "true"
checkbox input "false"
select select "17:00"
select select "23:30"
select select "10:00"
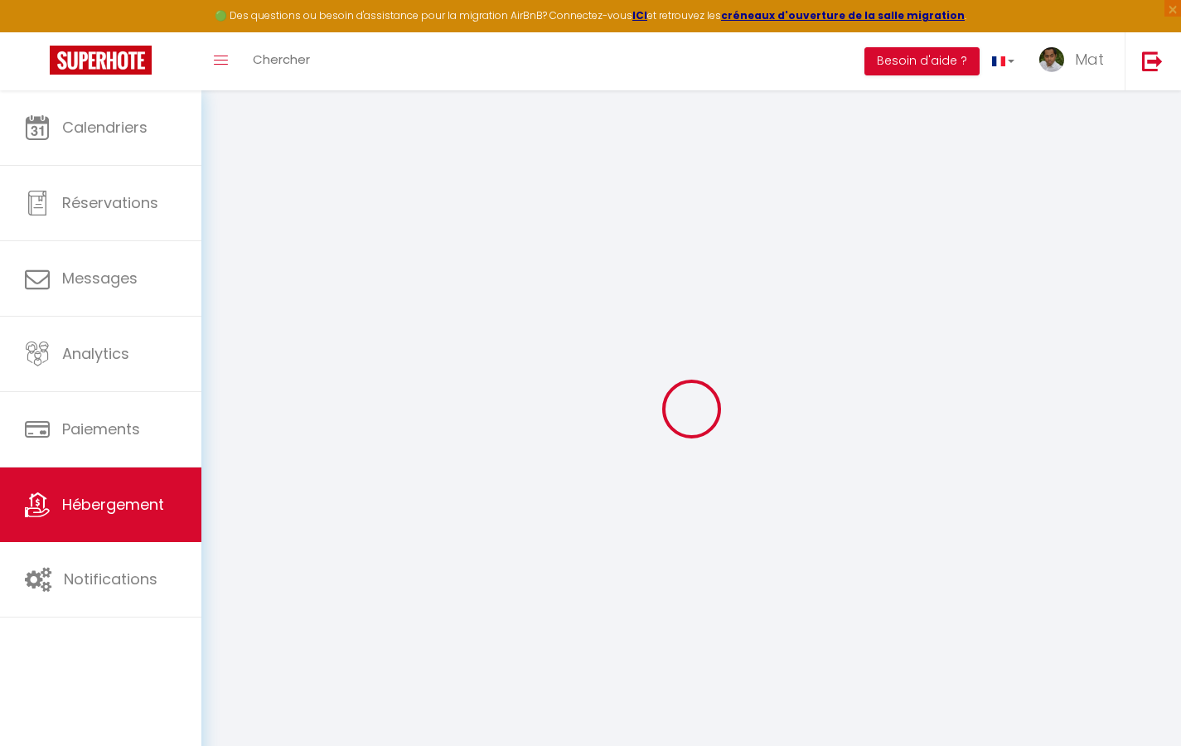
select select "30"
select select "120"
checkbox input "true"
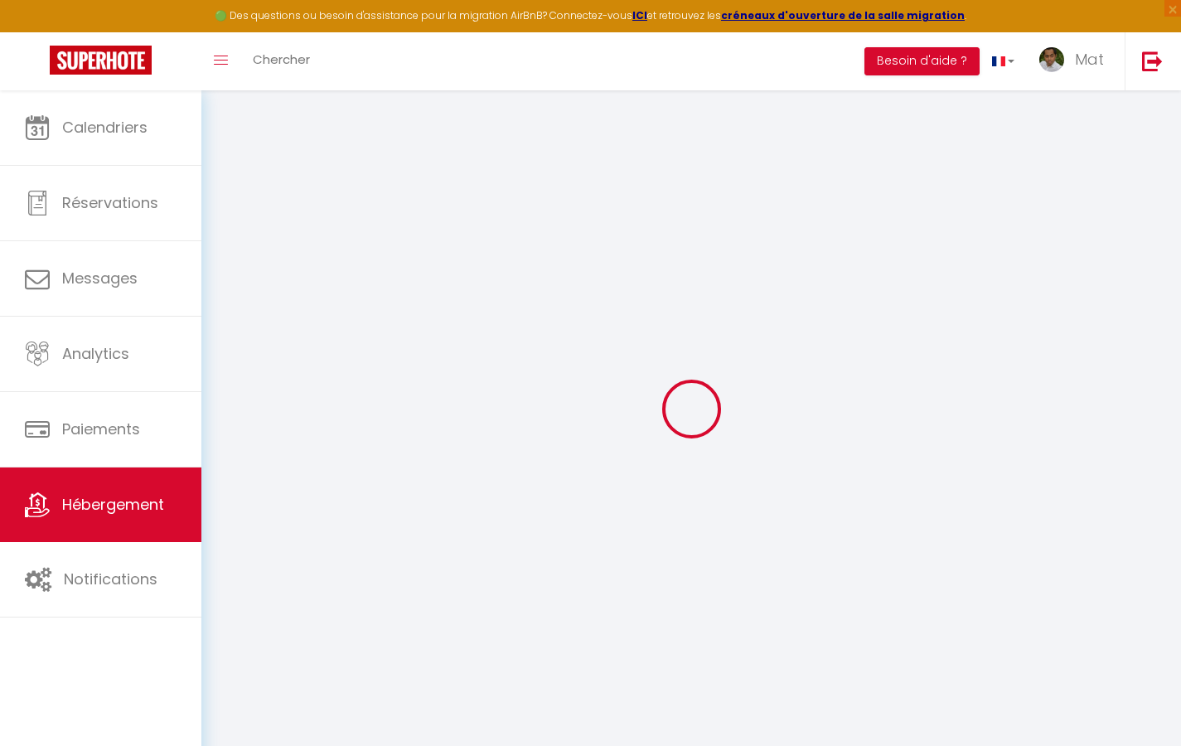
checkbox input "false"
